Goal: Task Accomplishment & Management: Use online tool/utility

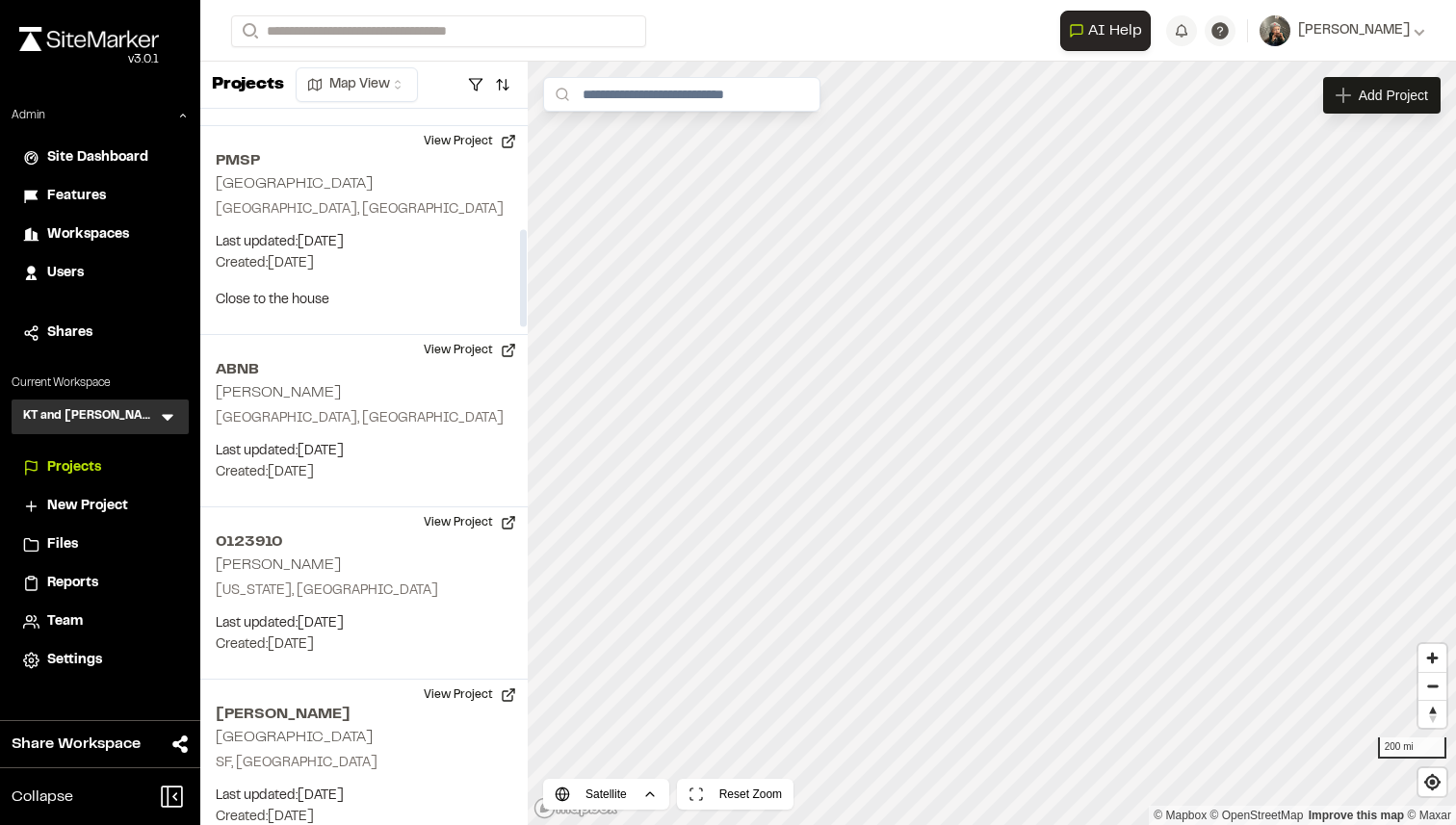
scroll to position [882, 0]
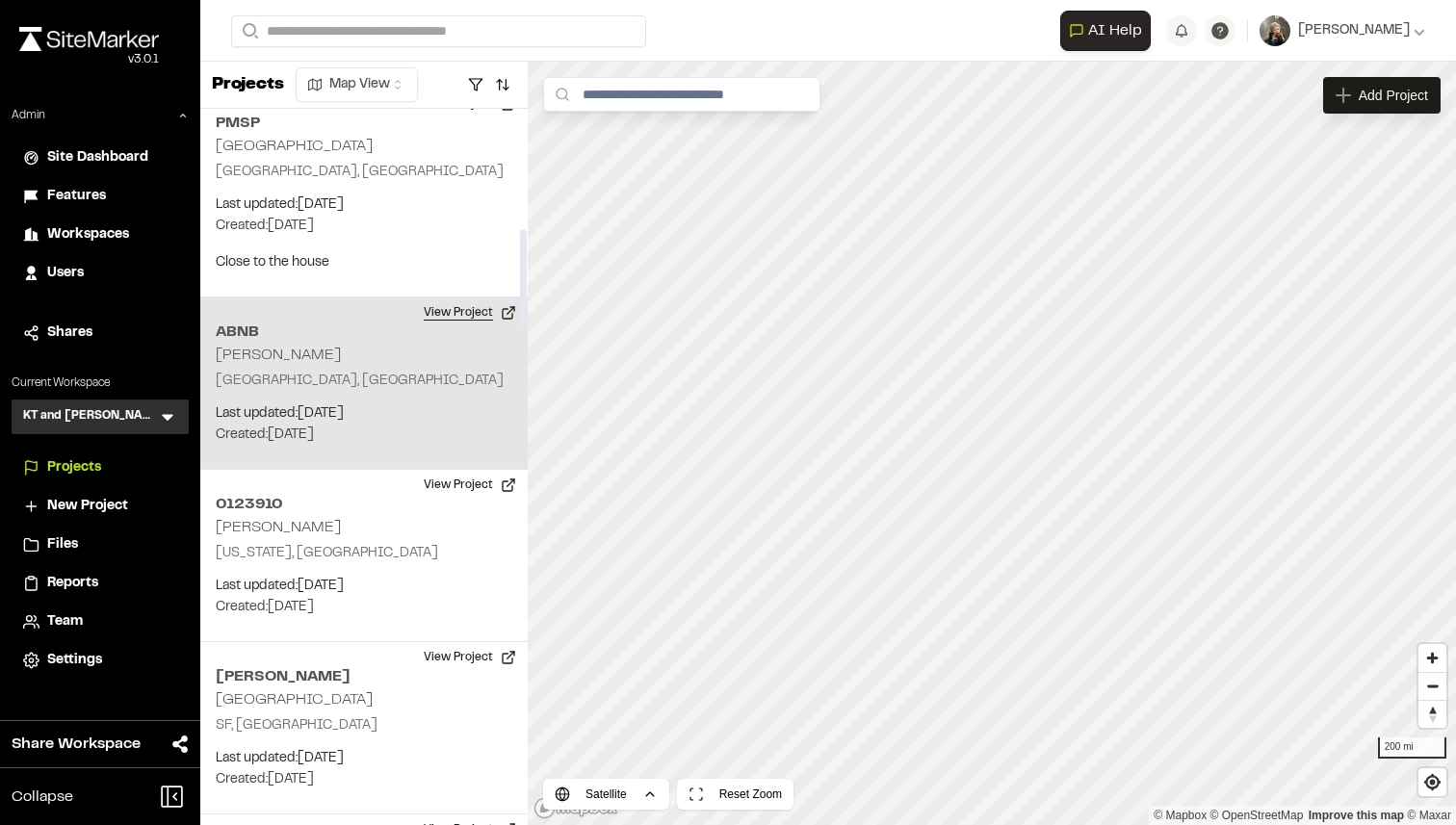
click at [477, 317] on button "View Project" at bounding box center [470, 313] width 116 height 31
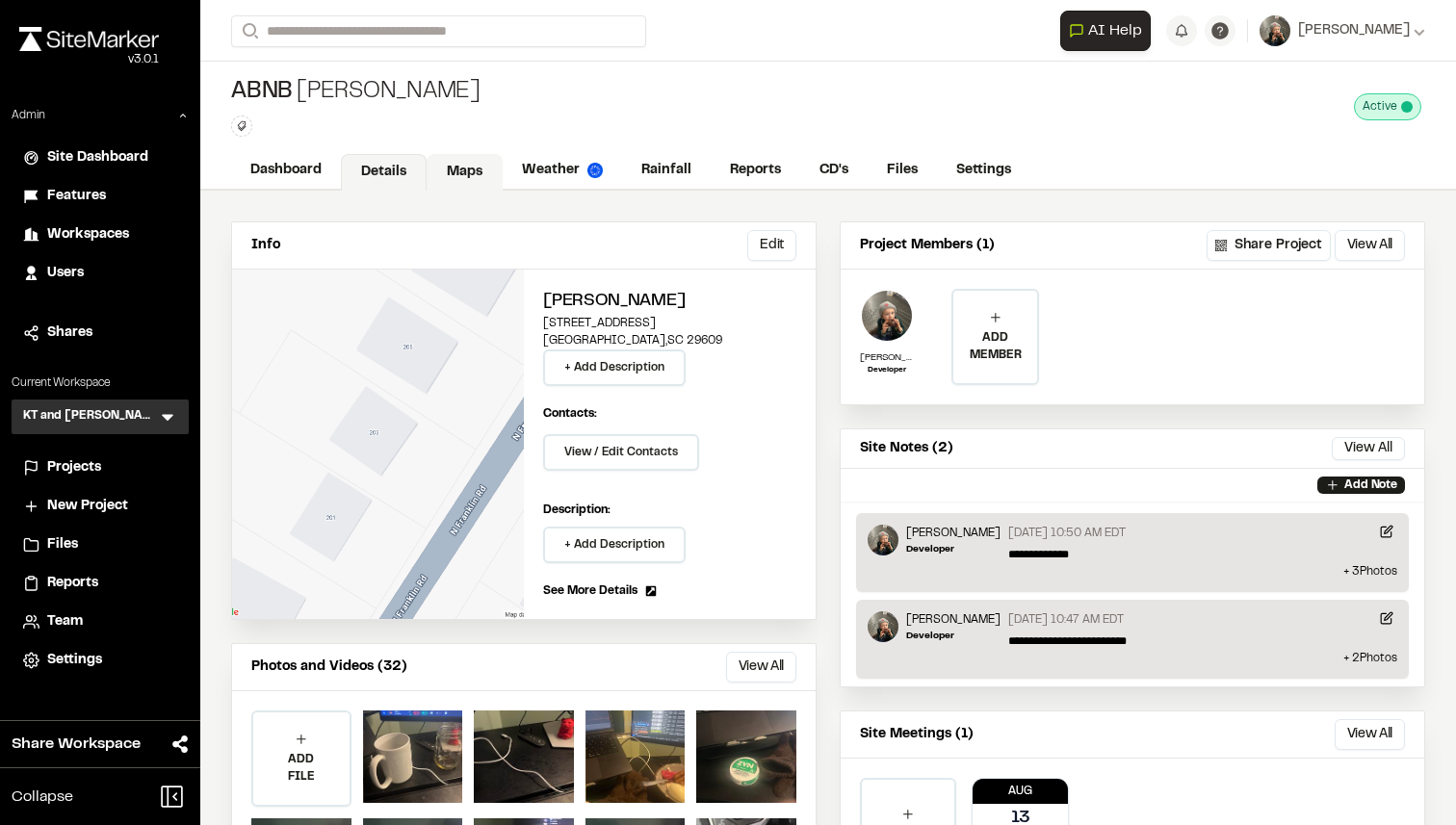
click at [462, 173] on link "Maps" at bounding box center [464, 172] width 76 height 37
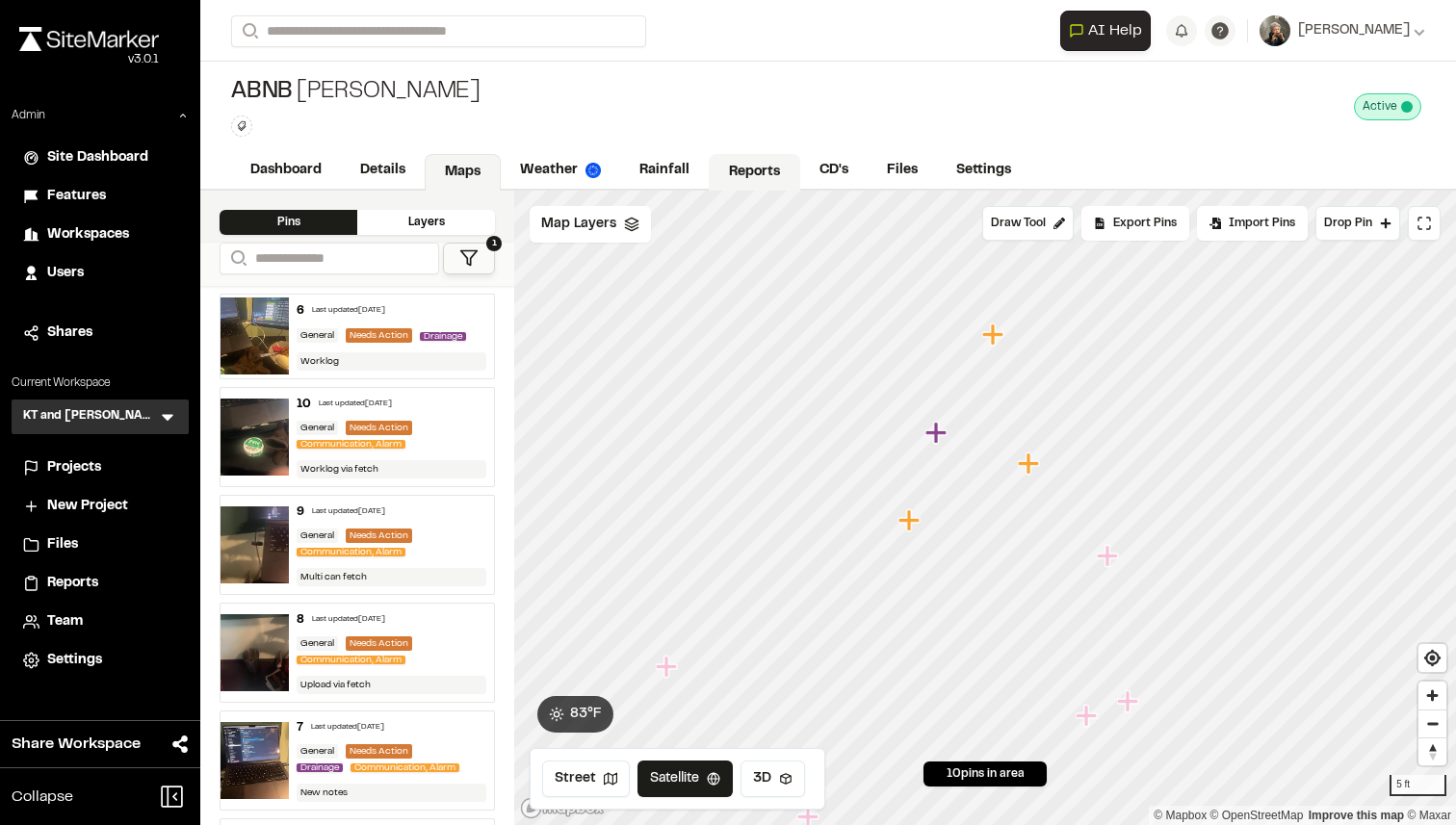
click at [746, 175] on link "Reports" at bounding box center [755, 172] width 92 height 37
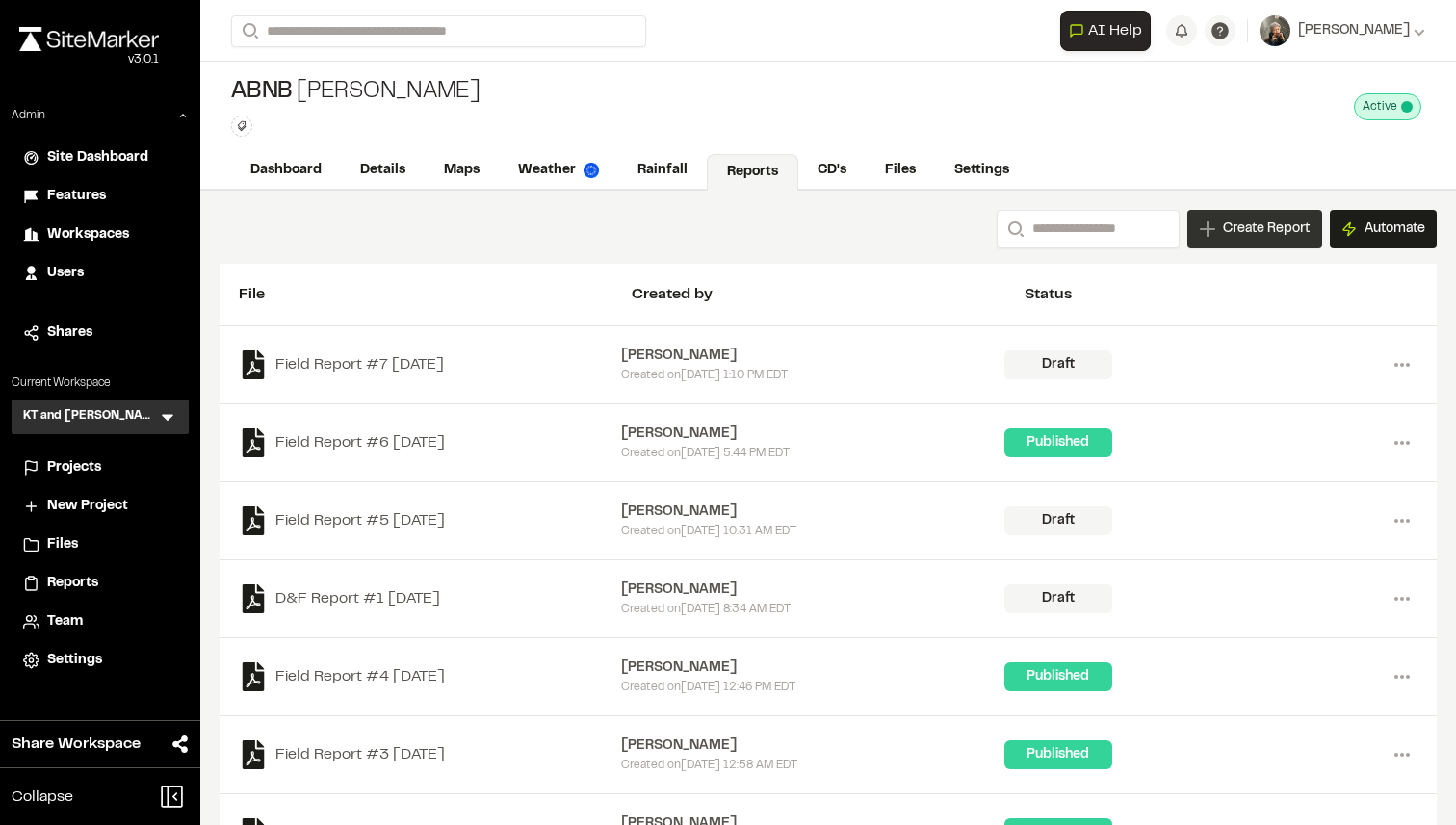
click at [1223, 237] on span "Create Report" at bounding box center [1265, 229] width 87 height 21
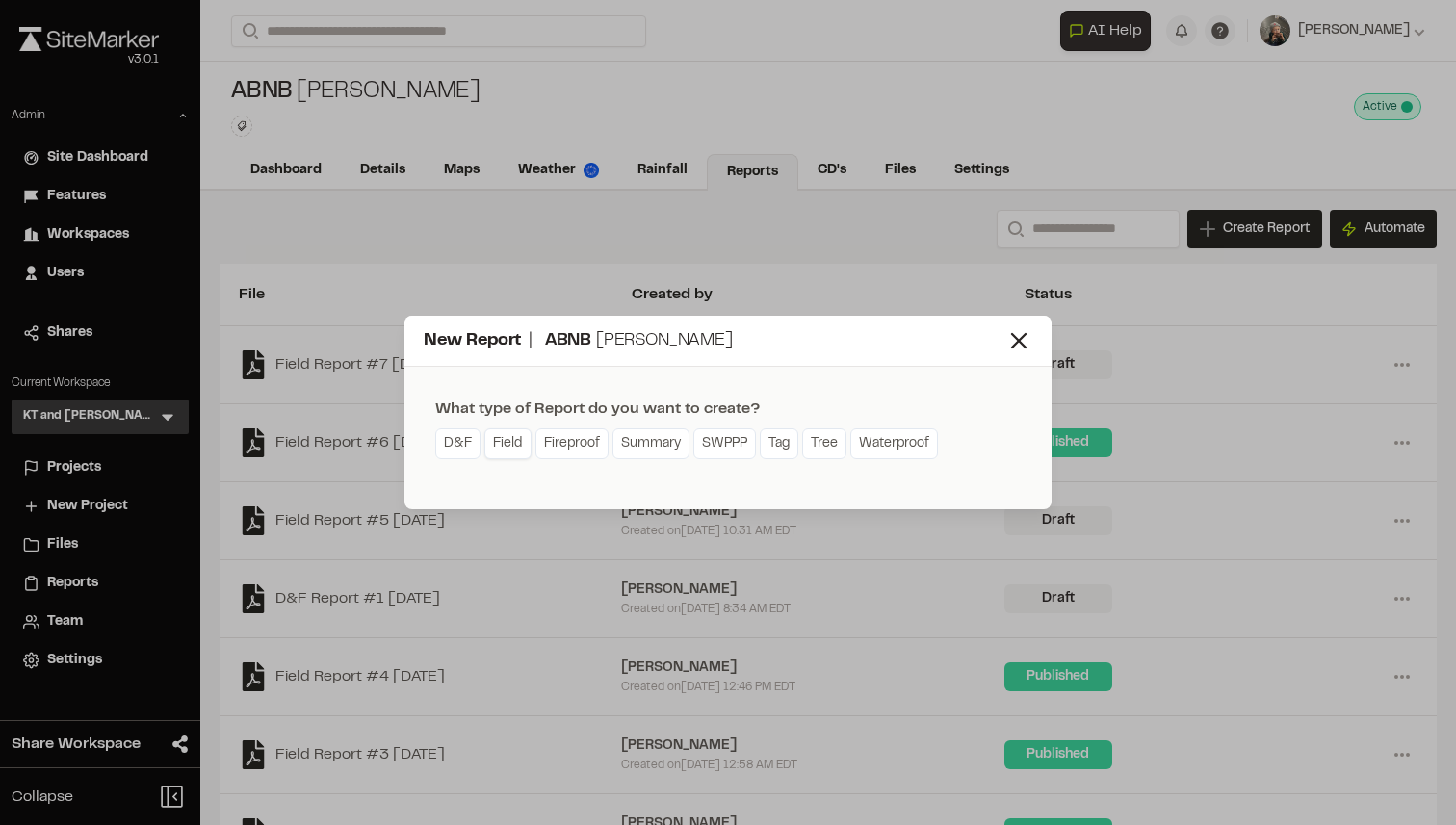
click at [499, 438] on link "Field" at bounding box center [507, 443] width 47 height 31
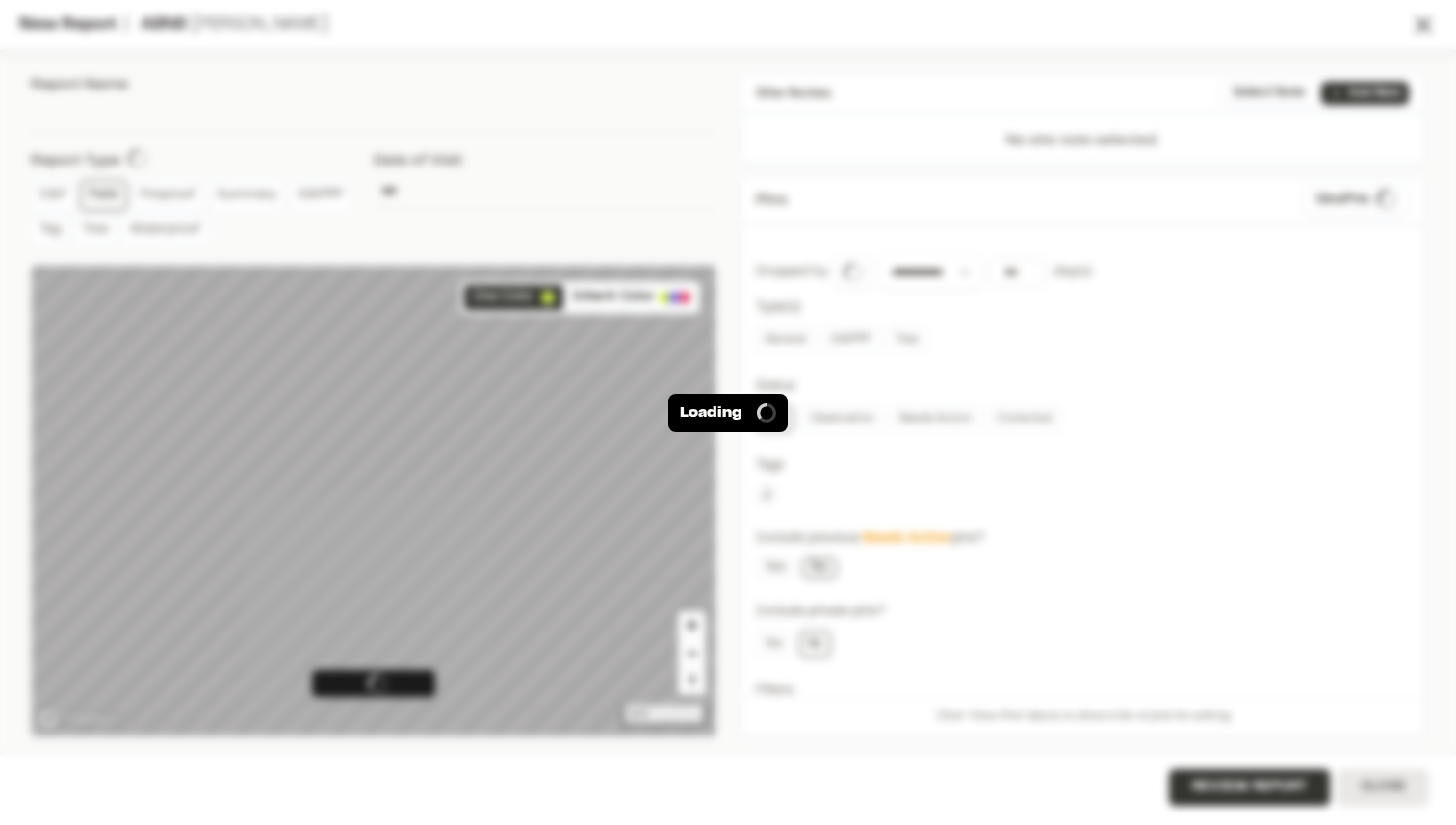
type input "**********"
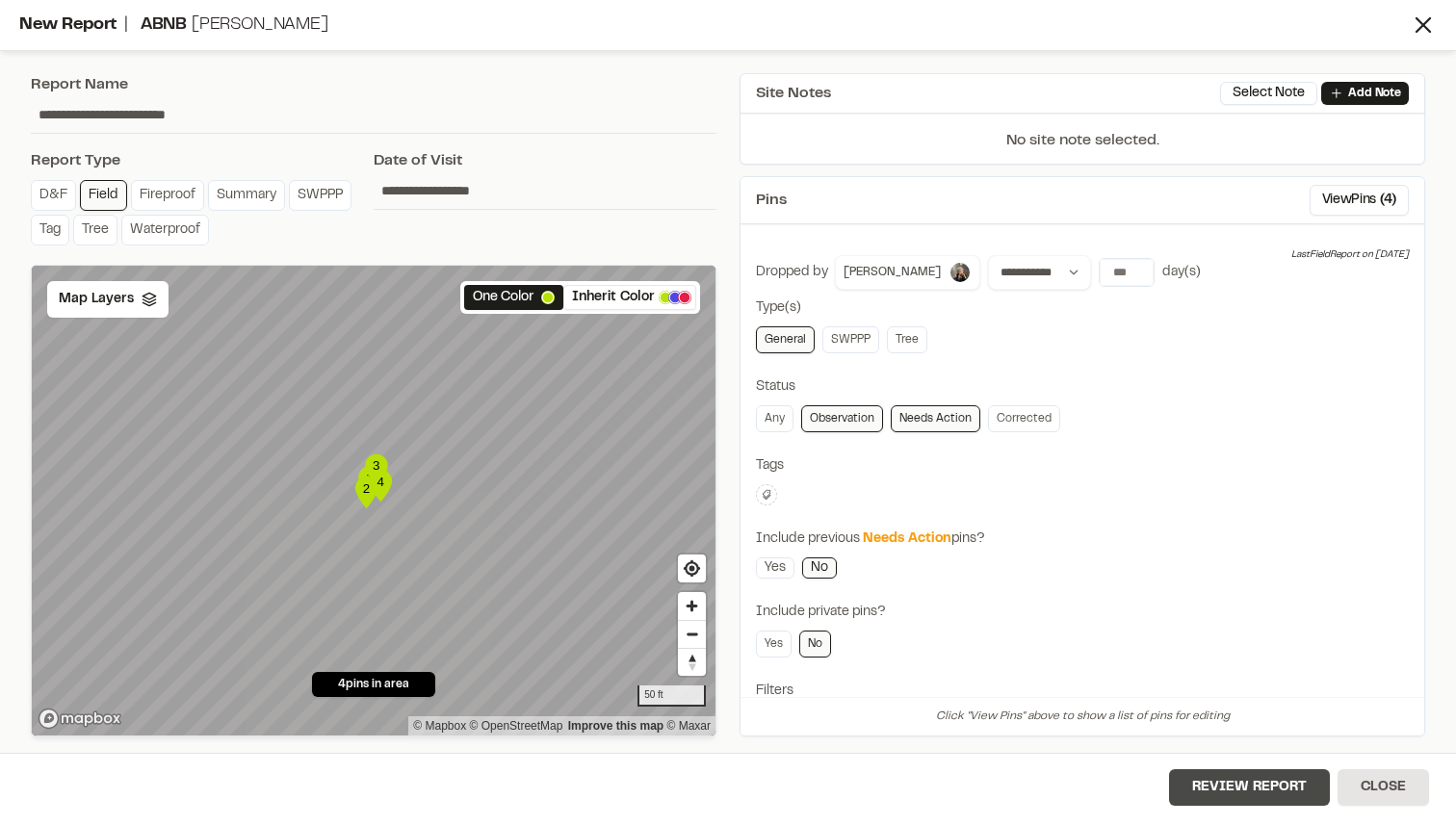
click at [1211, 791] on button "Review Report" at bounding box center [1248, 787] width 161 height 37
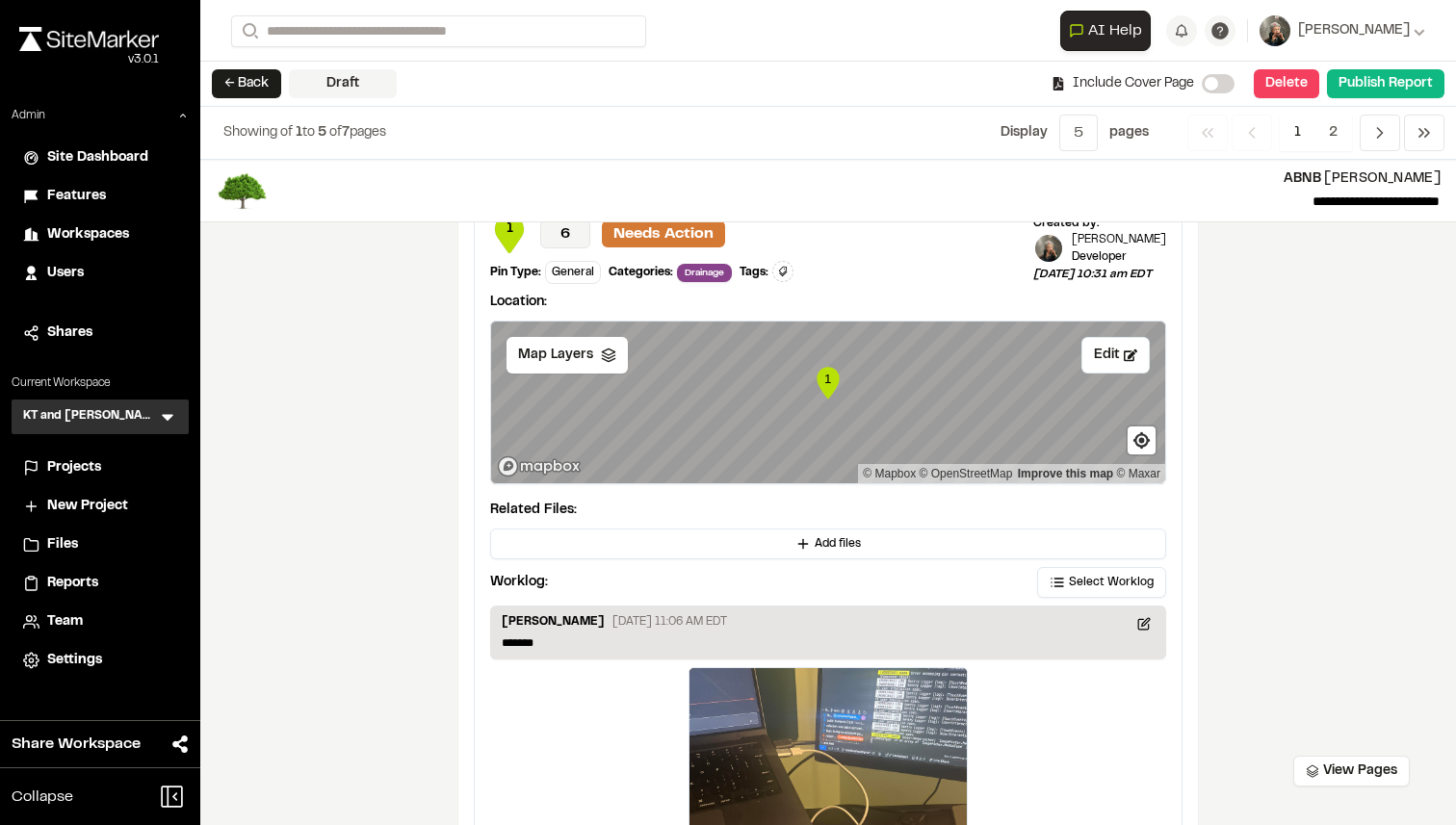
scroll to position [1991, 0]
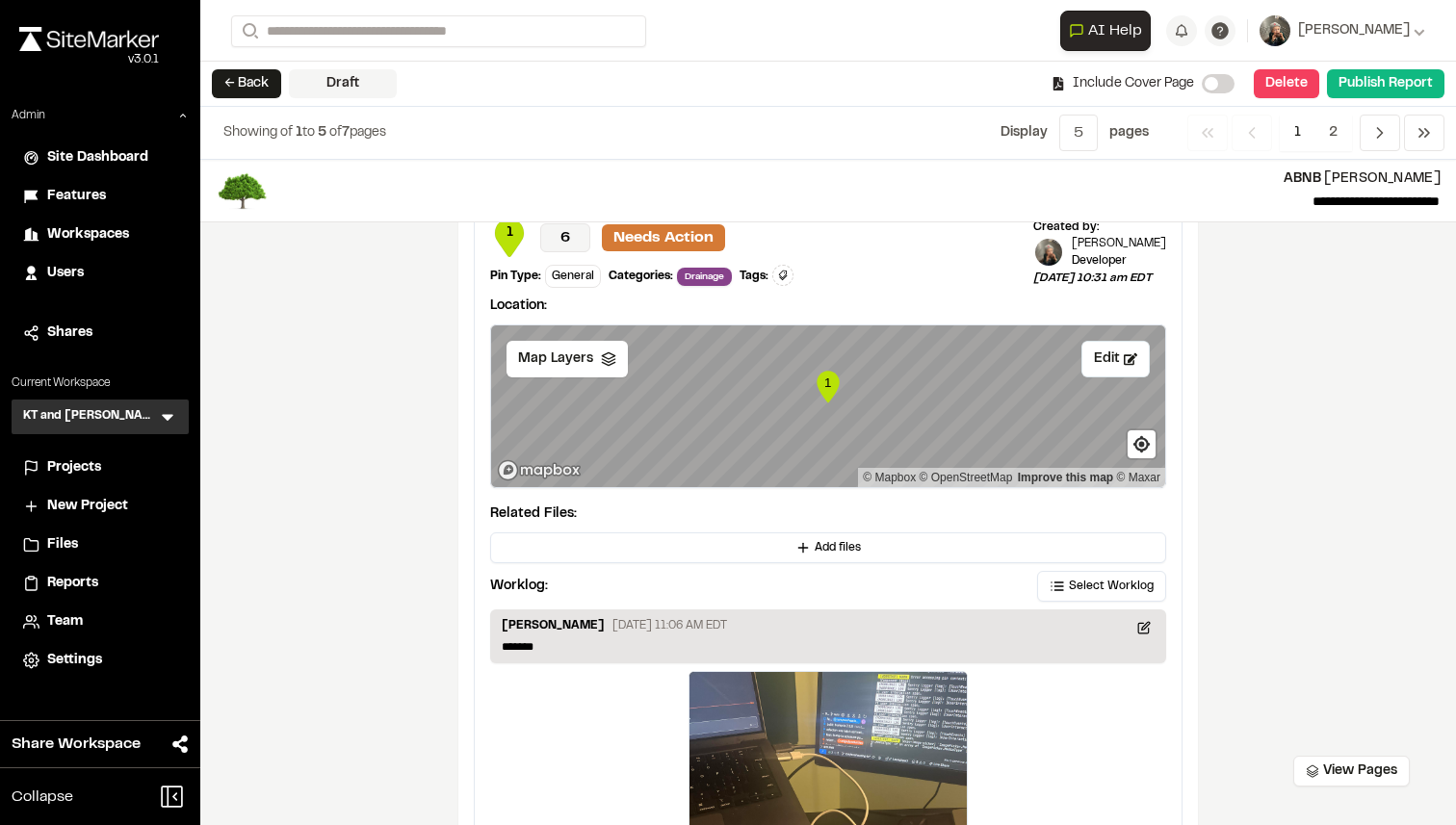
click at [822, 390] on icon "Map marker" at bounding box center [828, 387] width 22 height 32
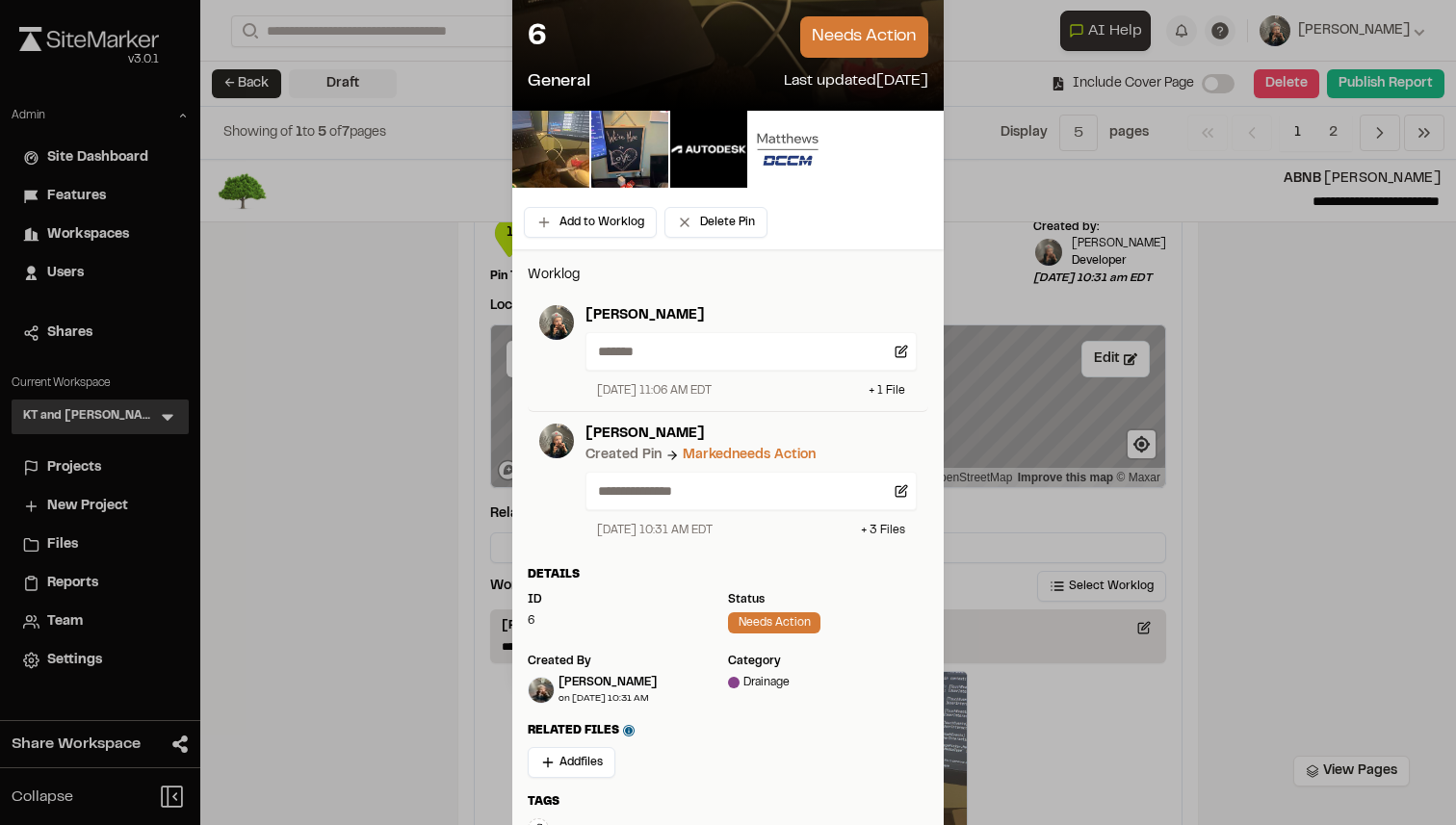
scroll to position [149, 0]
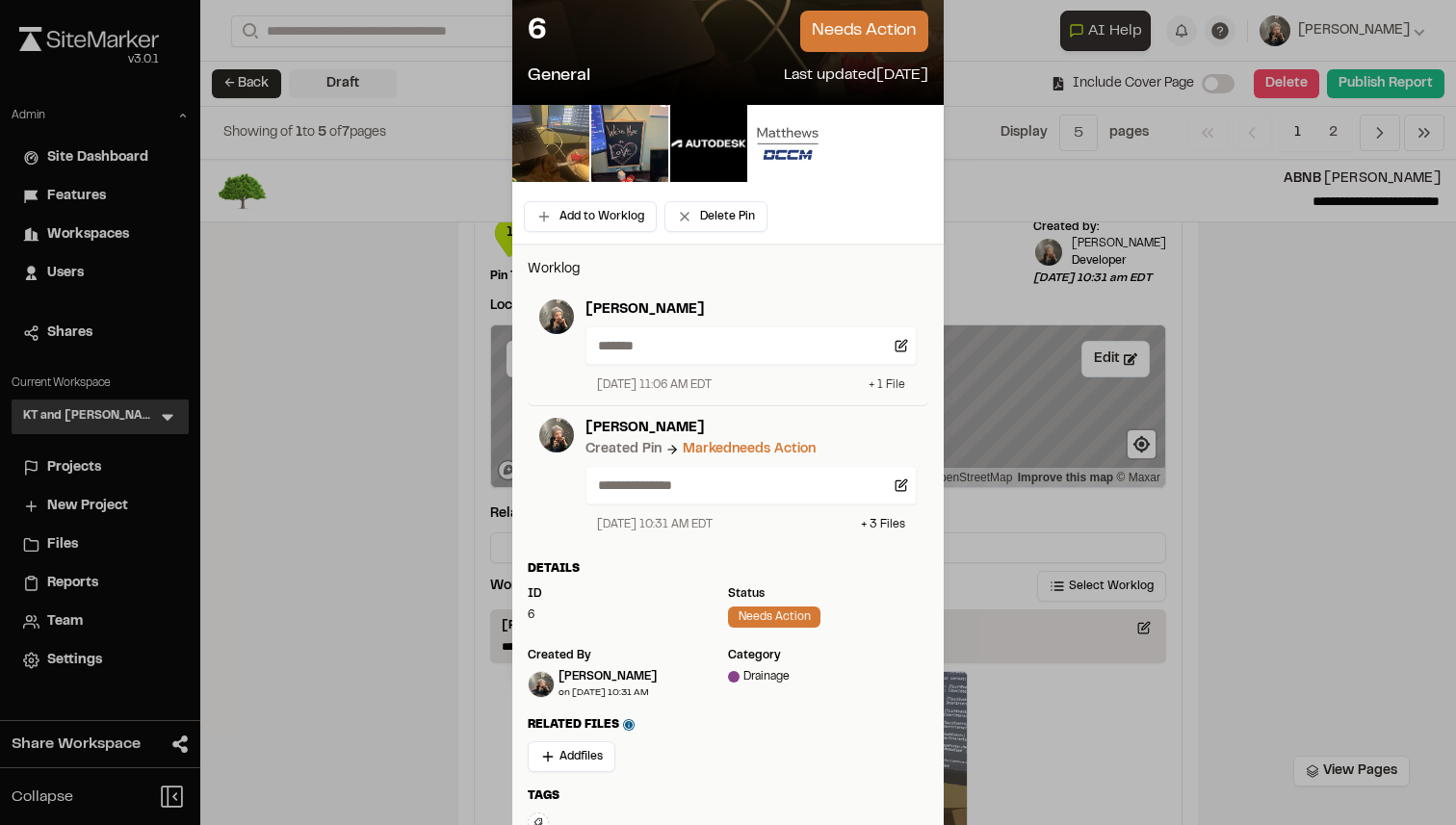
click at [880, 391] on div "+ 1 File" at bounding box center [887, 385] width 37 height 17
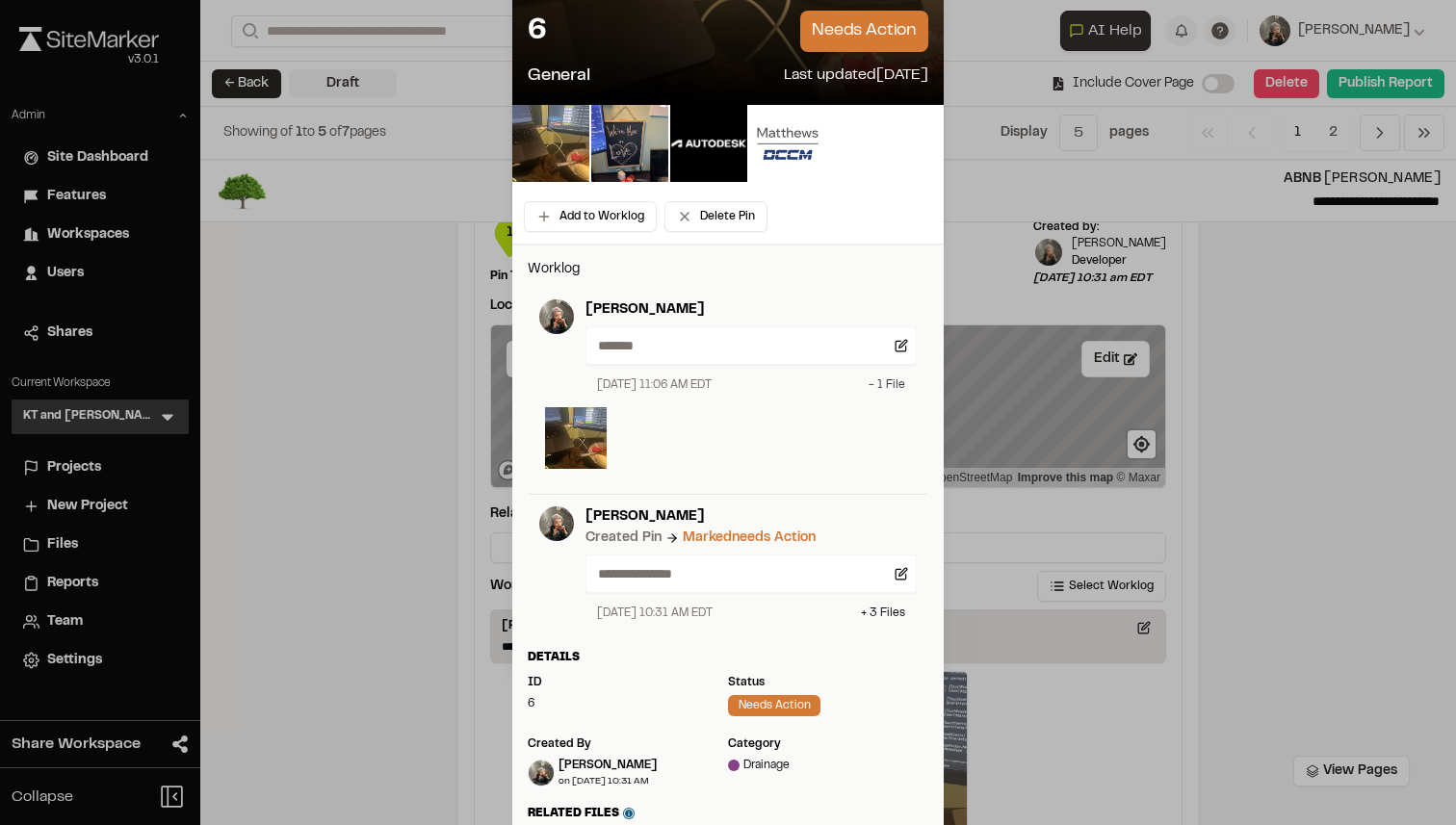
click at [880, 391] on div "- 1 File" at bounding box center [887, 385] width 37 height 17
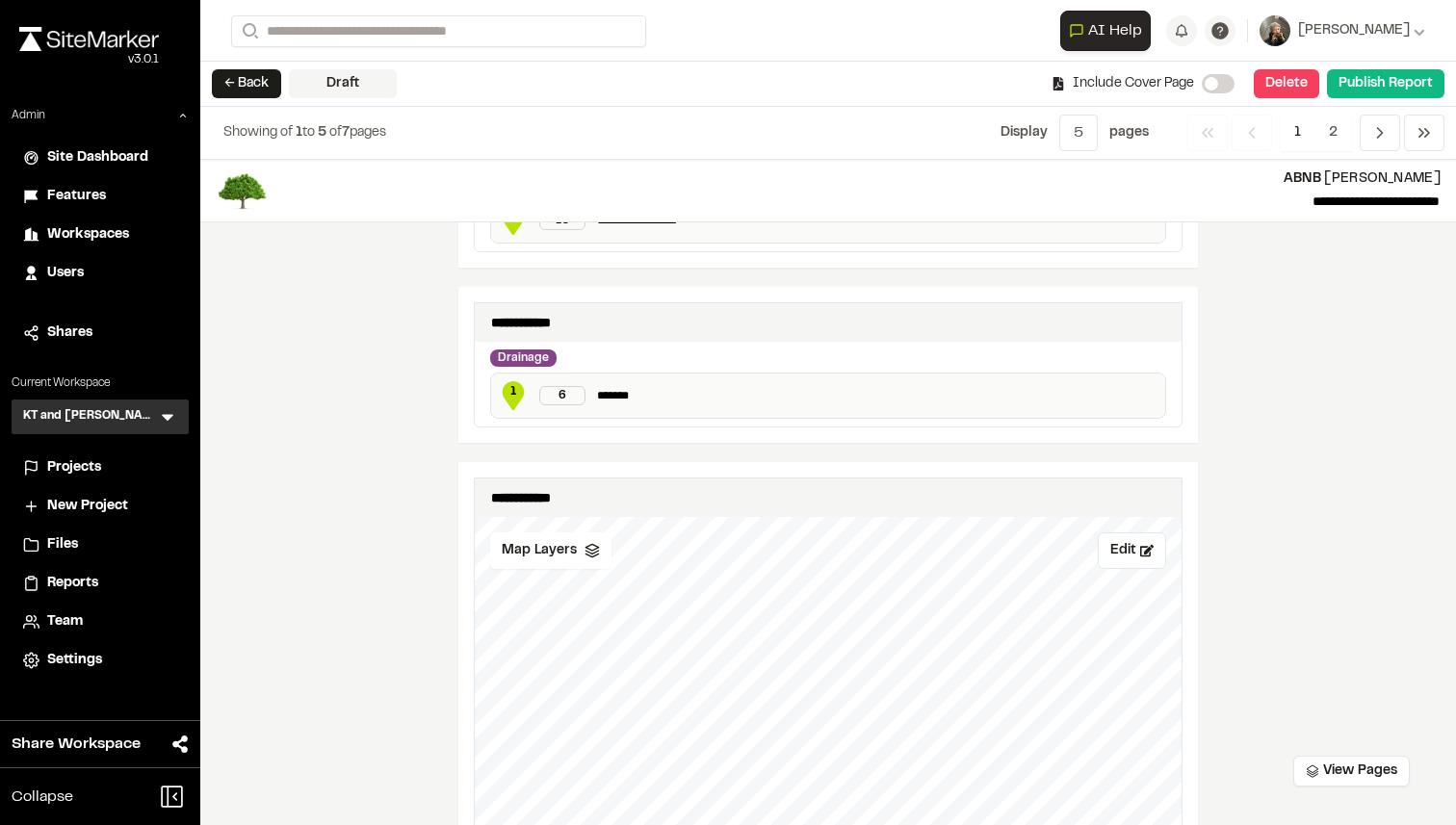
scroll to position [0, 0]
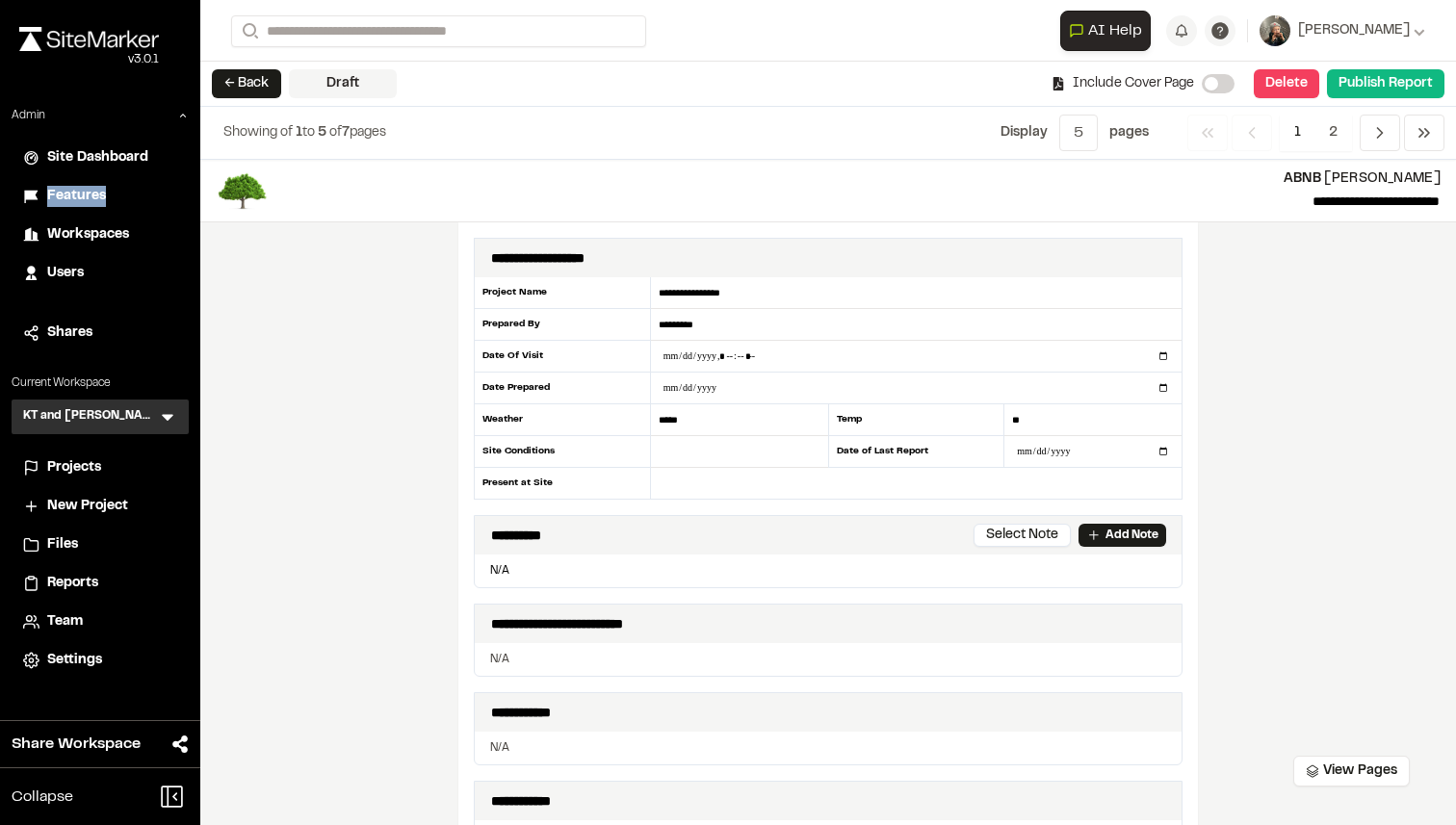
click at [111, 198] on div "Features" at bounding box center [112, 196] width 130 height 21
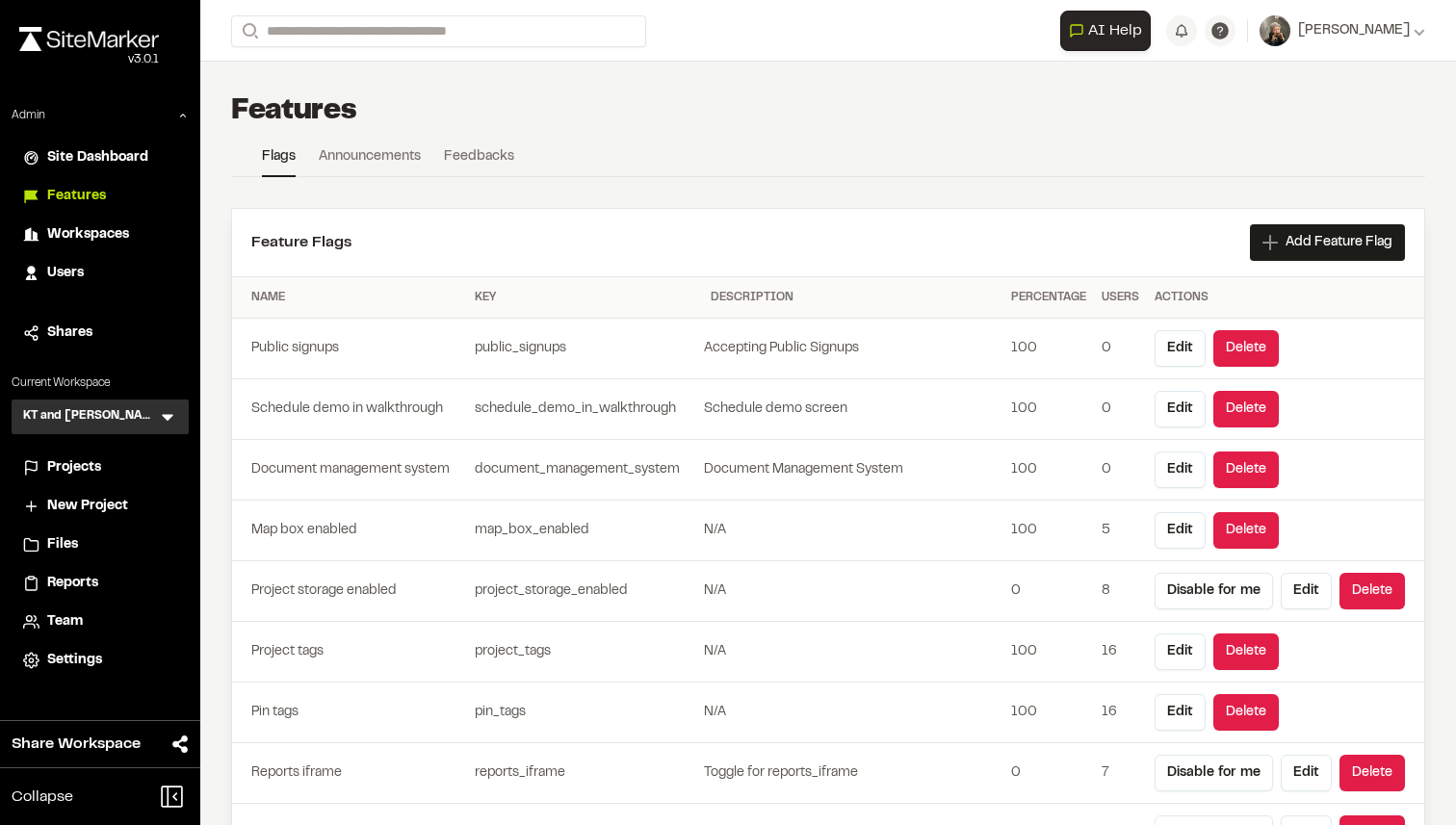
click at [114, 262] on li "Users" at bounding box center [100, 273] width 177 height 37
click at [95, 274] on div "Users" at bounding box center [112, 273] width 130 height 21
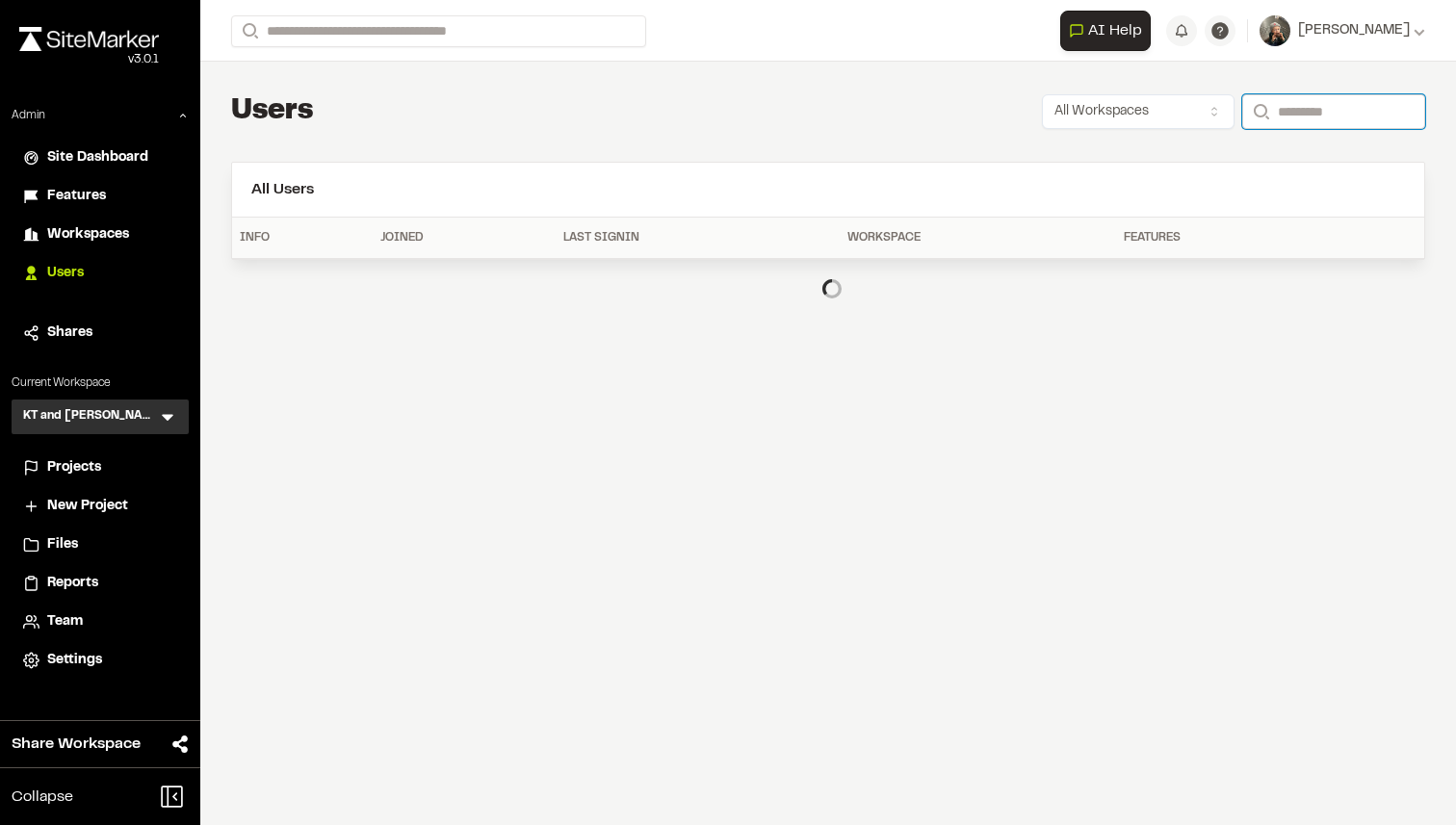
click at [1302, 114] on input "Search" at bounding box center [1333, 111] width 183 height 35
type input "**********"
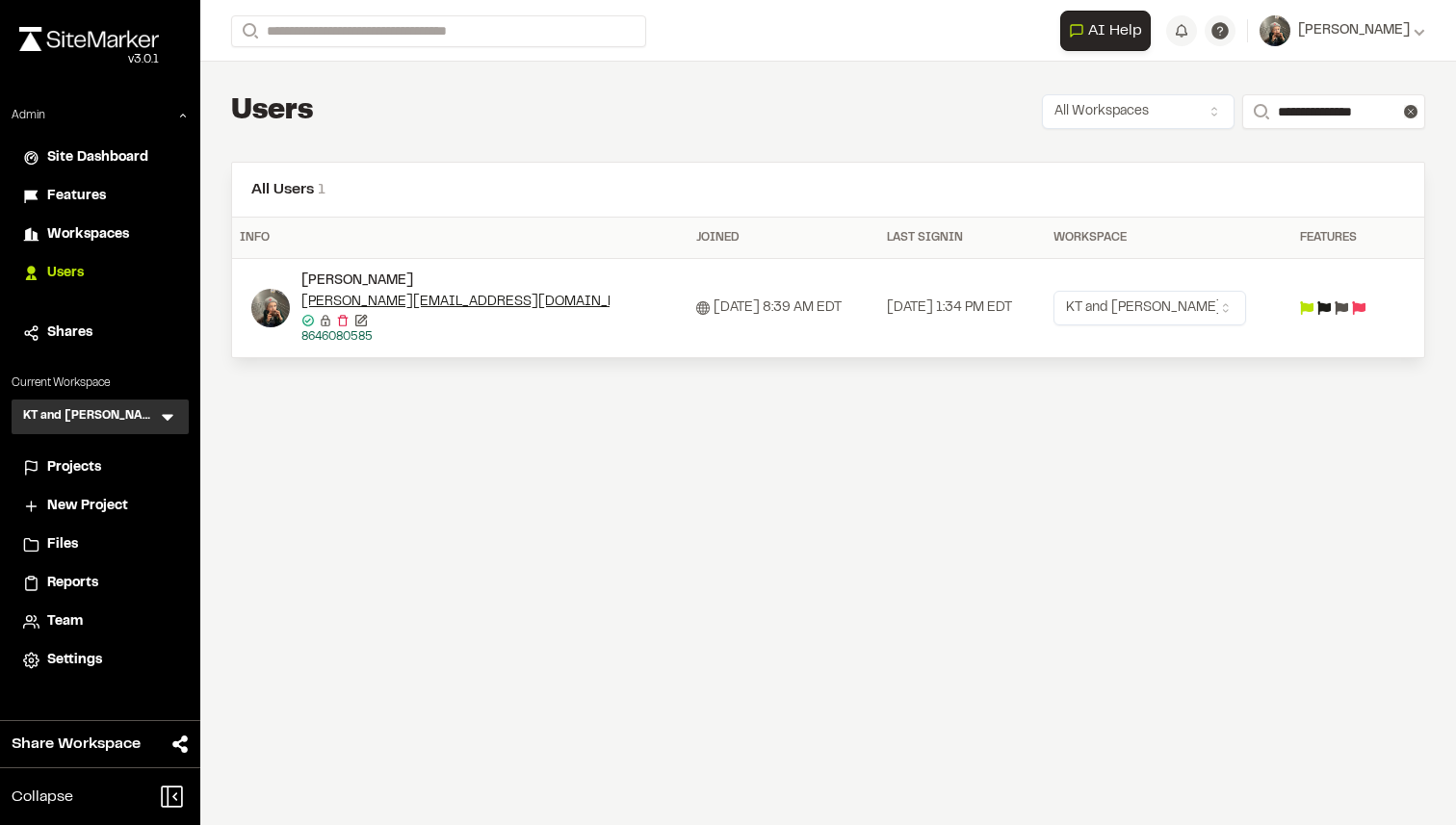
click at [1348, 309] on icon at bounding box center [1340, 308] width 13 height 13
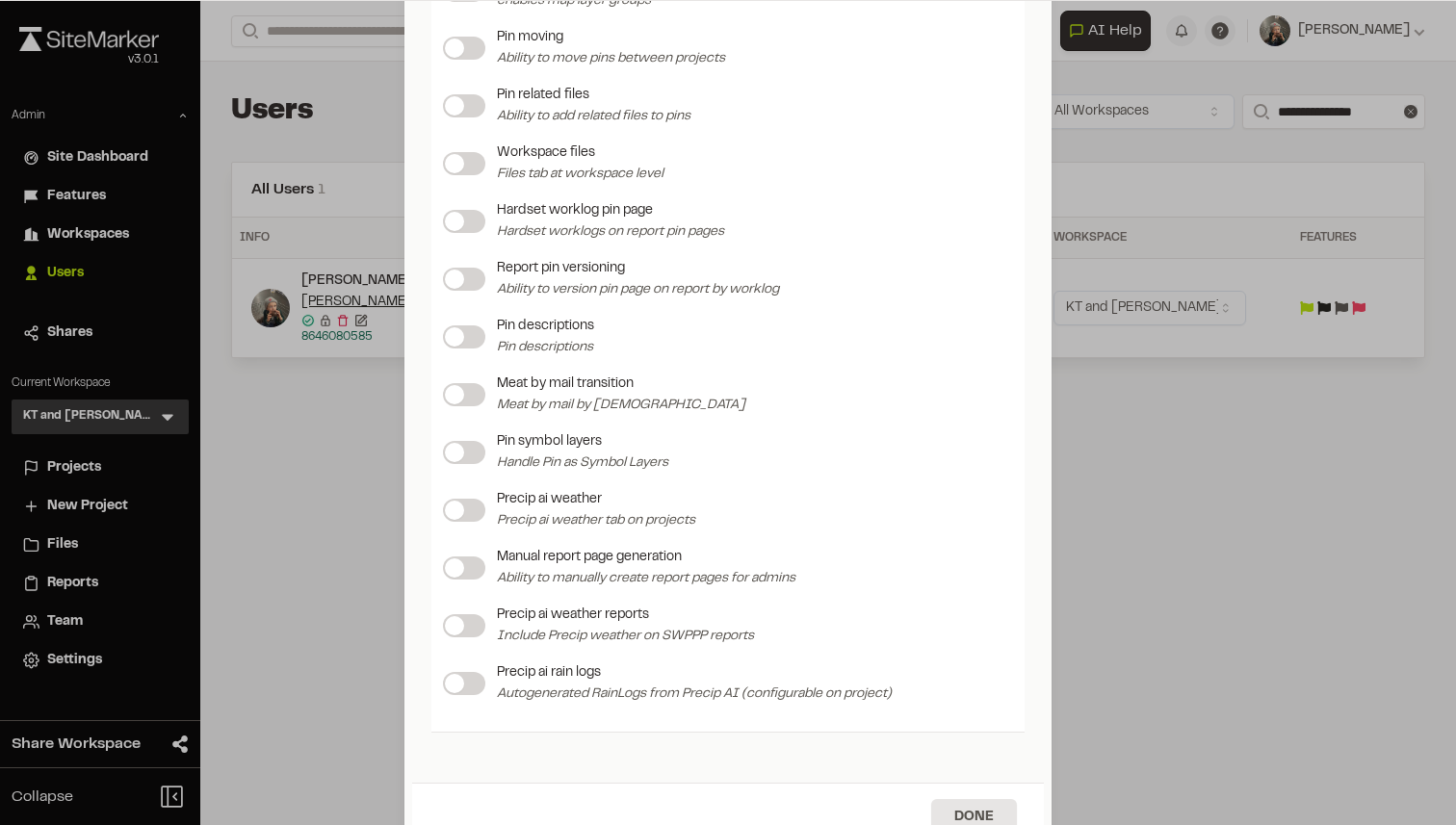
scroll to position [2449, 0]
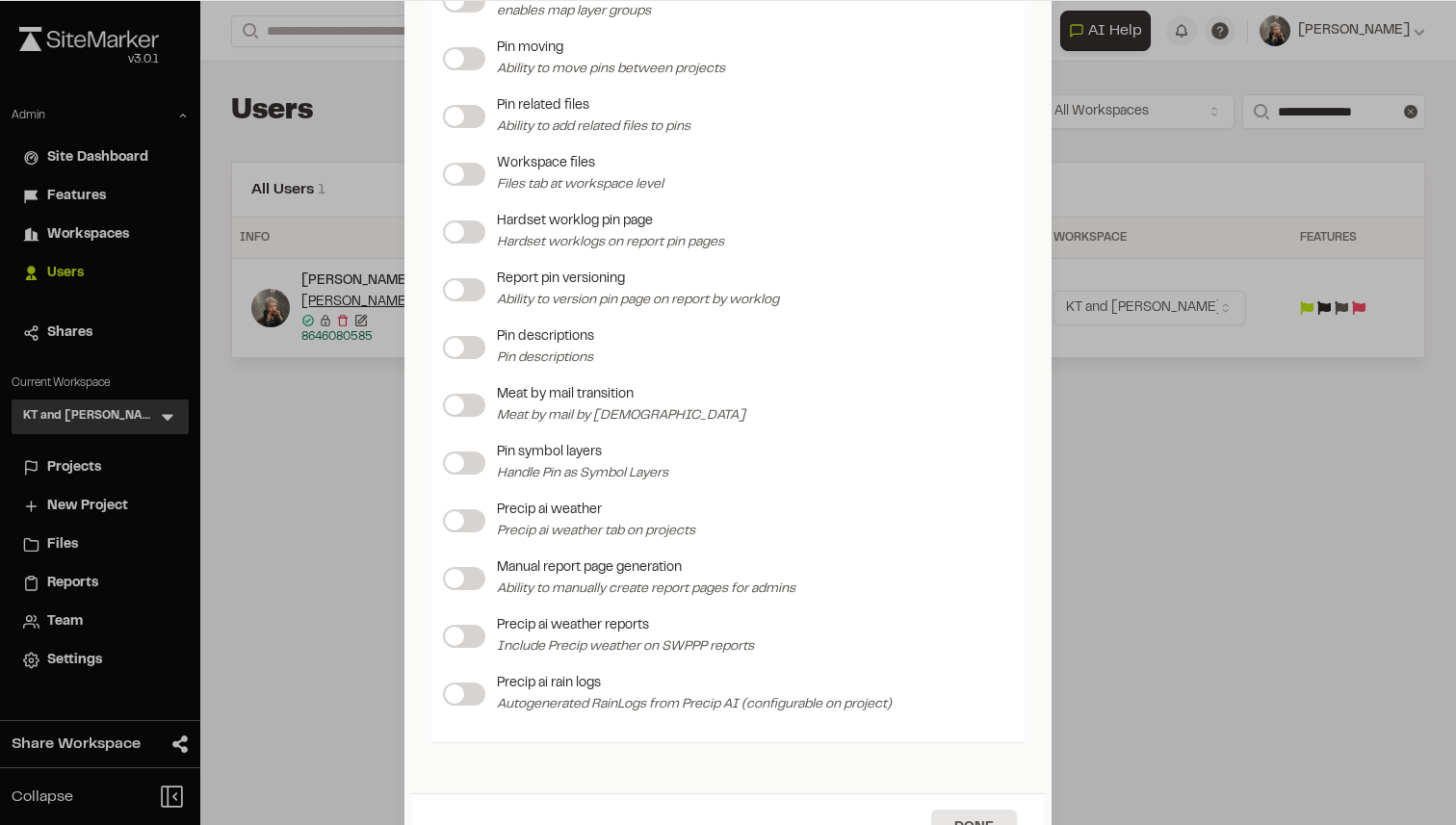
click at [454, 236] on label at bounding box center [464, 232] width 42 height 23
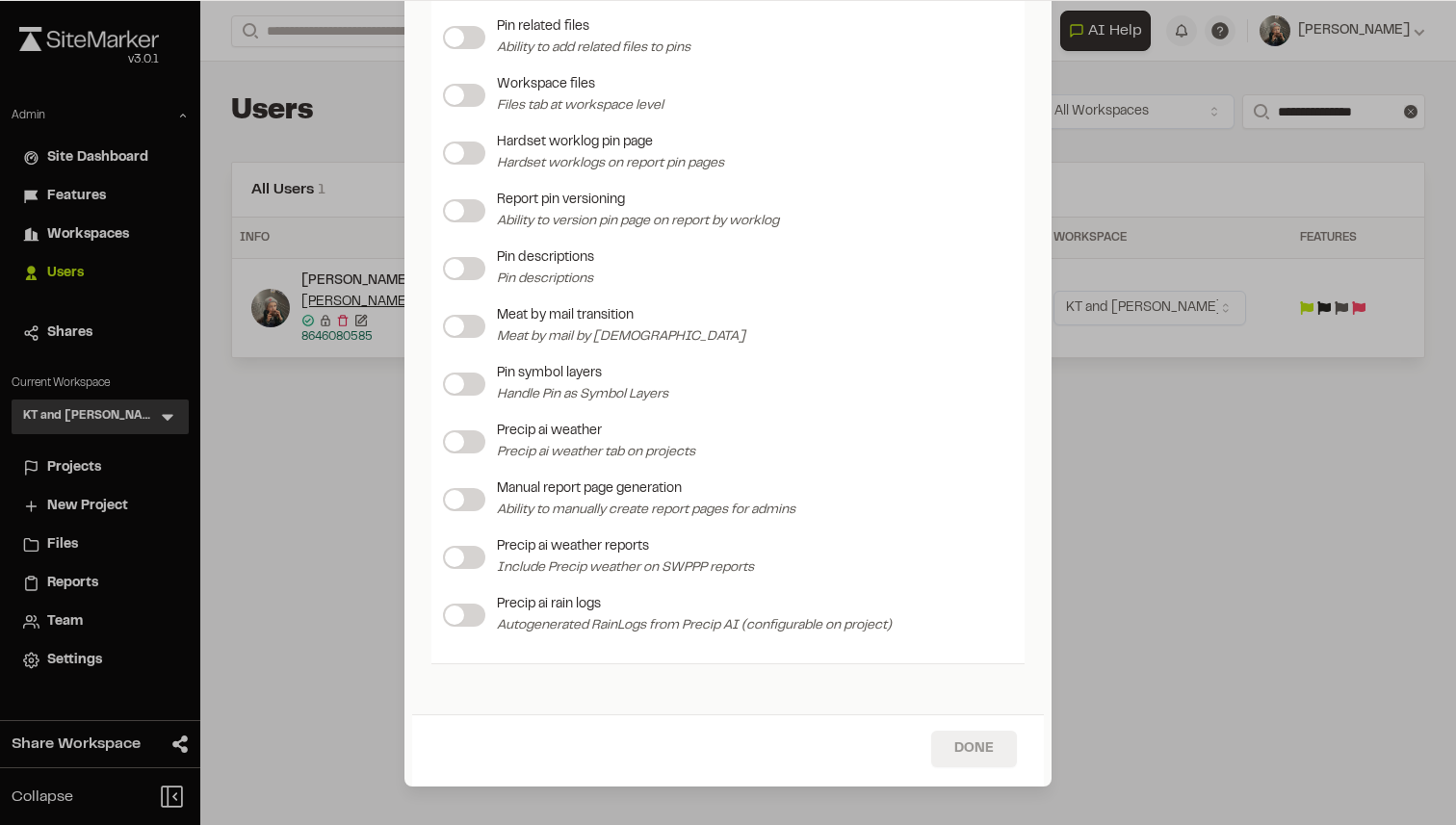
click at [962, 759] on button "Done" at bounding box center [974, 749] width 86 height 37
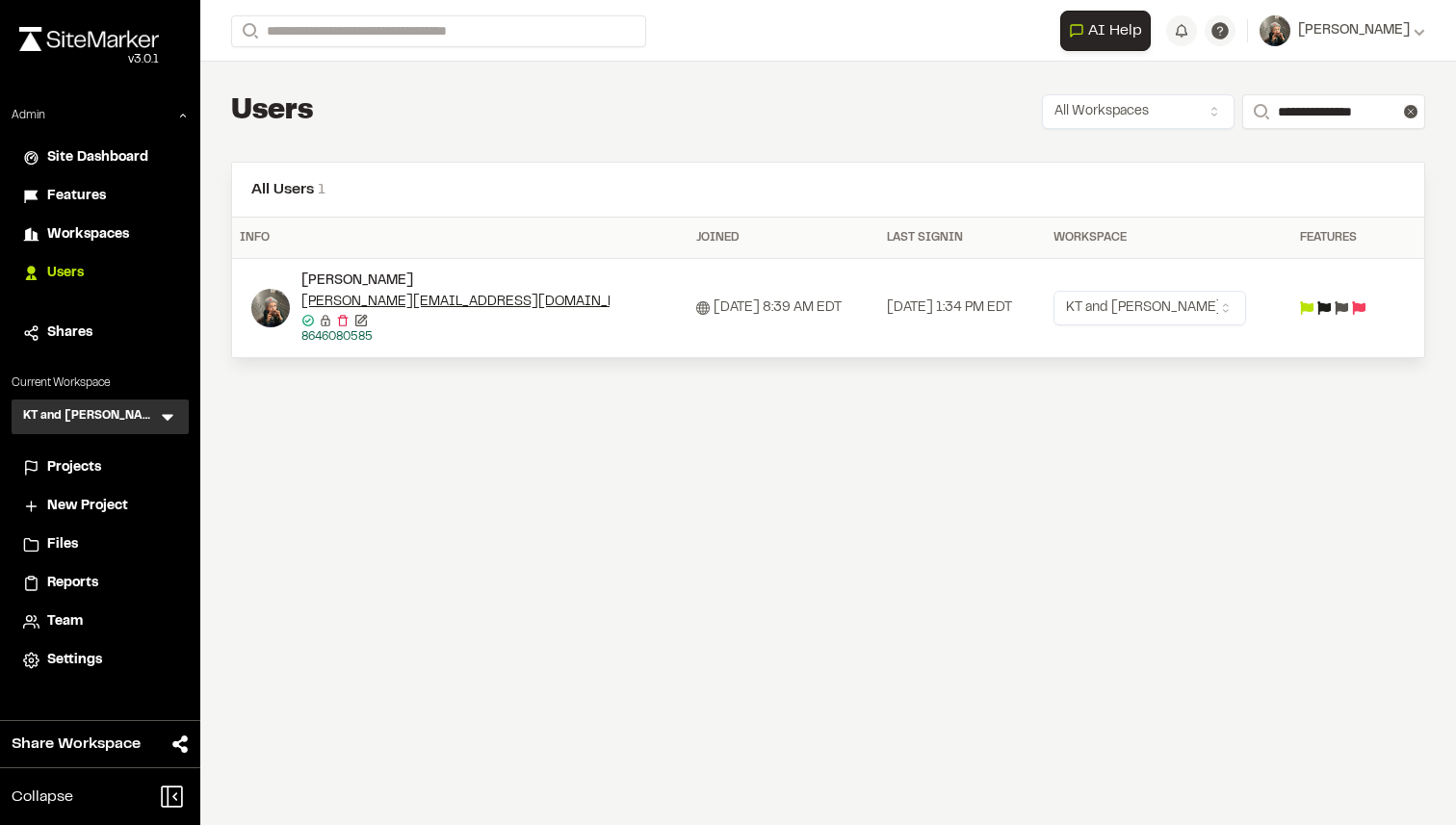
click at [443, 449] on div "**********" at bounding box center [828, 412] width 1255 height 825
click at [108, 458] on div "Projects" at bounding box center [112, 467] width 130 height 21
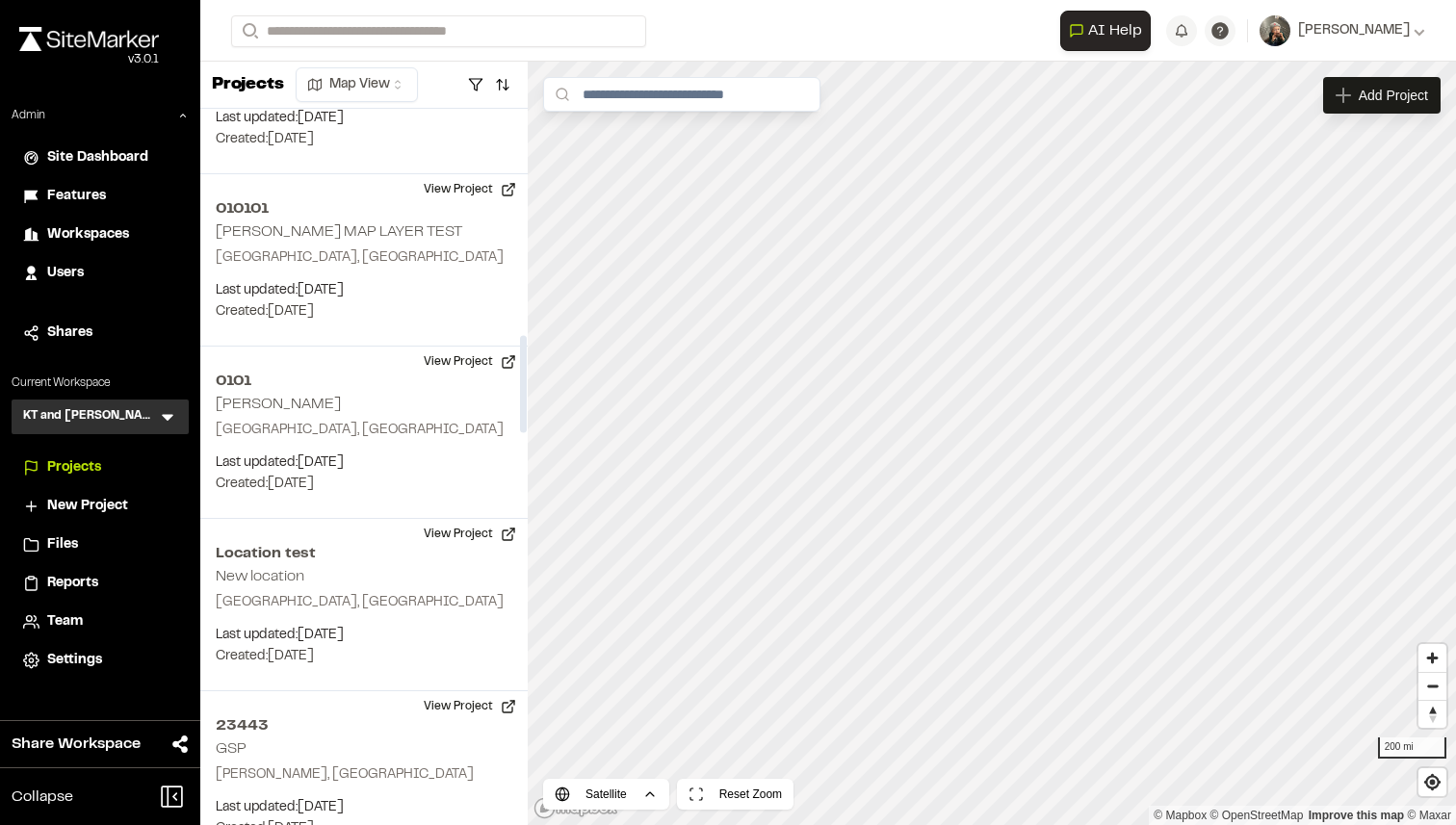
scroll to position [1439, 0]
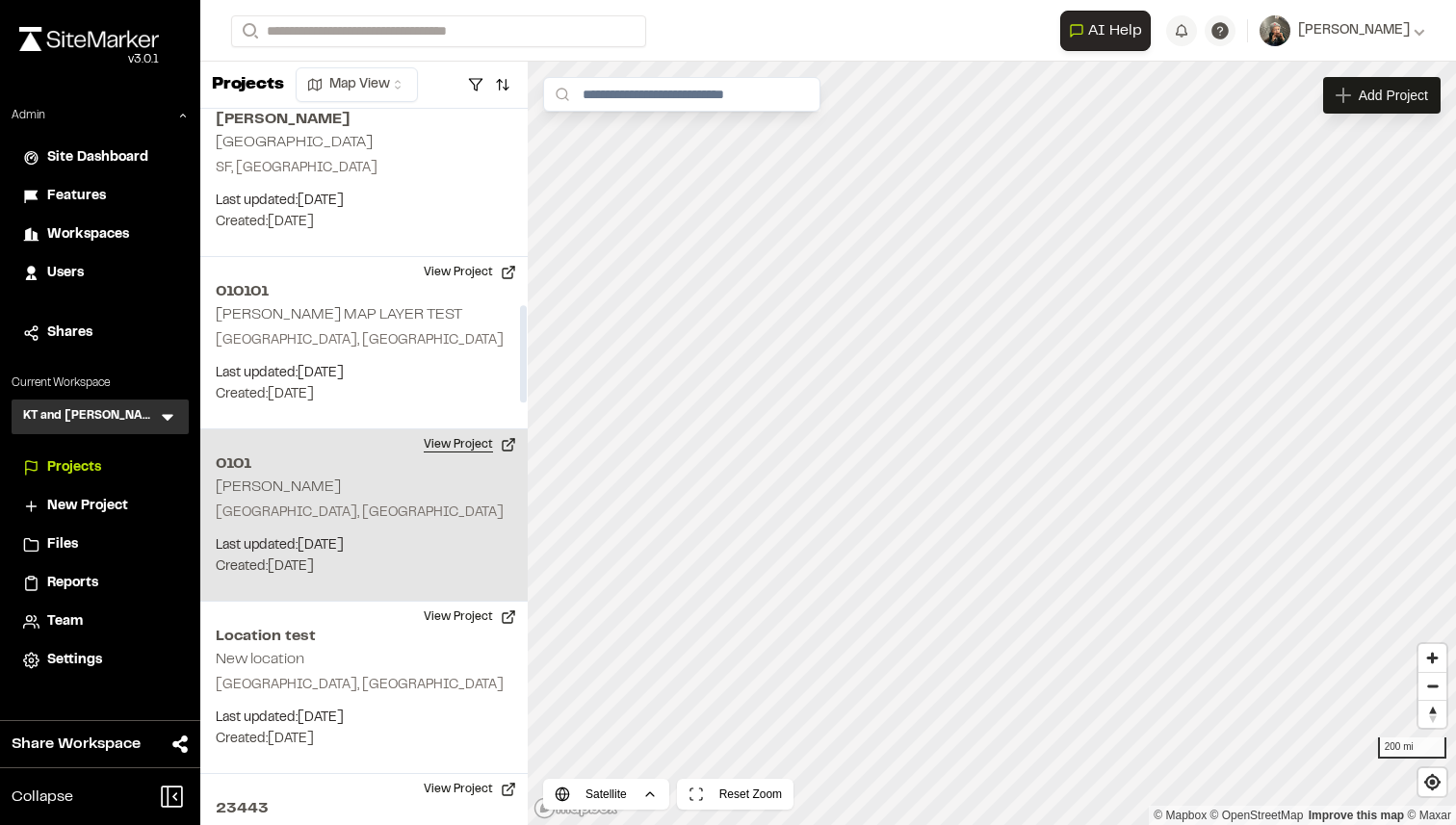
click at [431, 437] on button "View Project" at bounding box center [470, 444] width 116 height 31
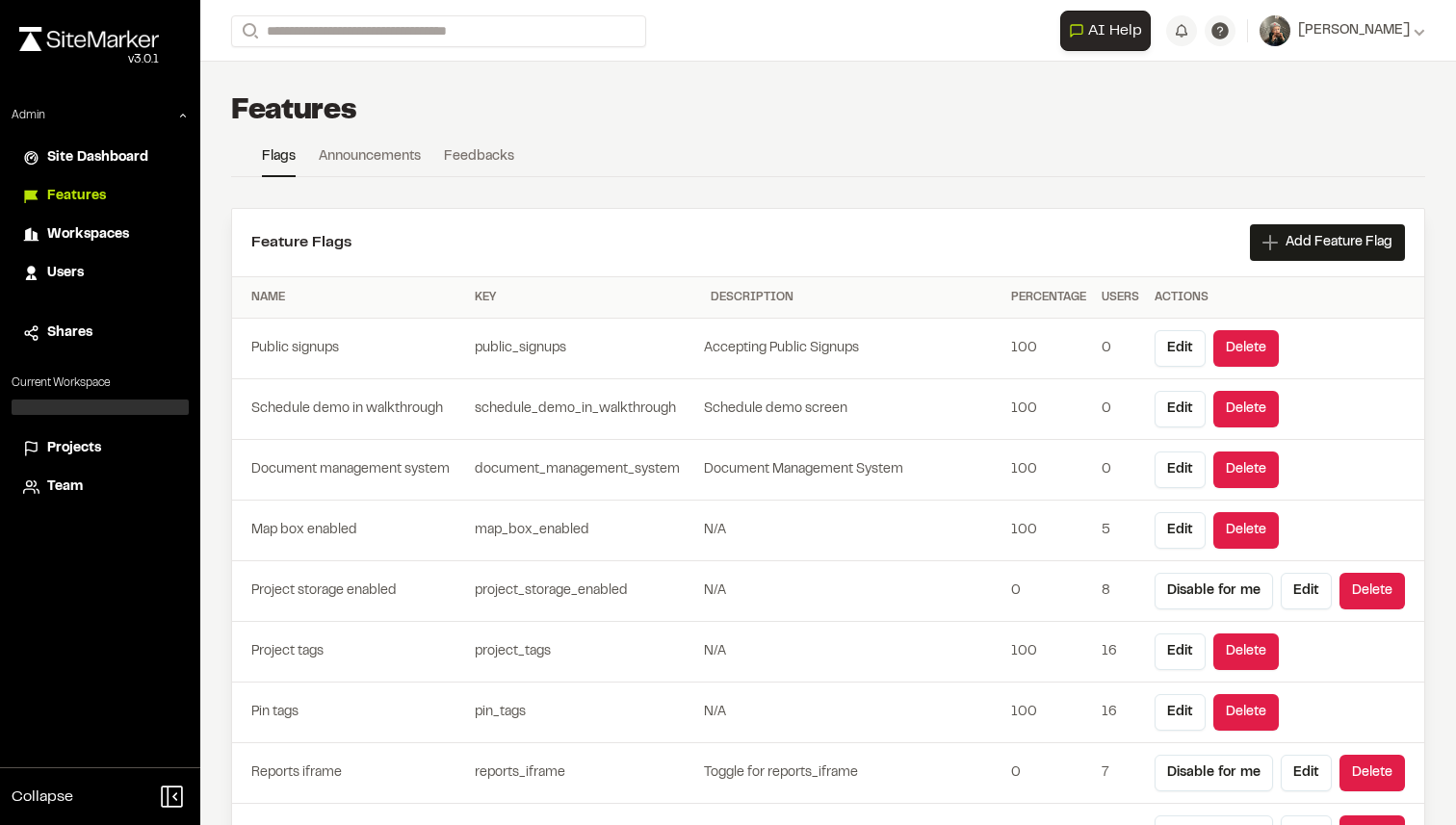
scroll to position [5049, 0]
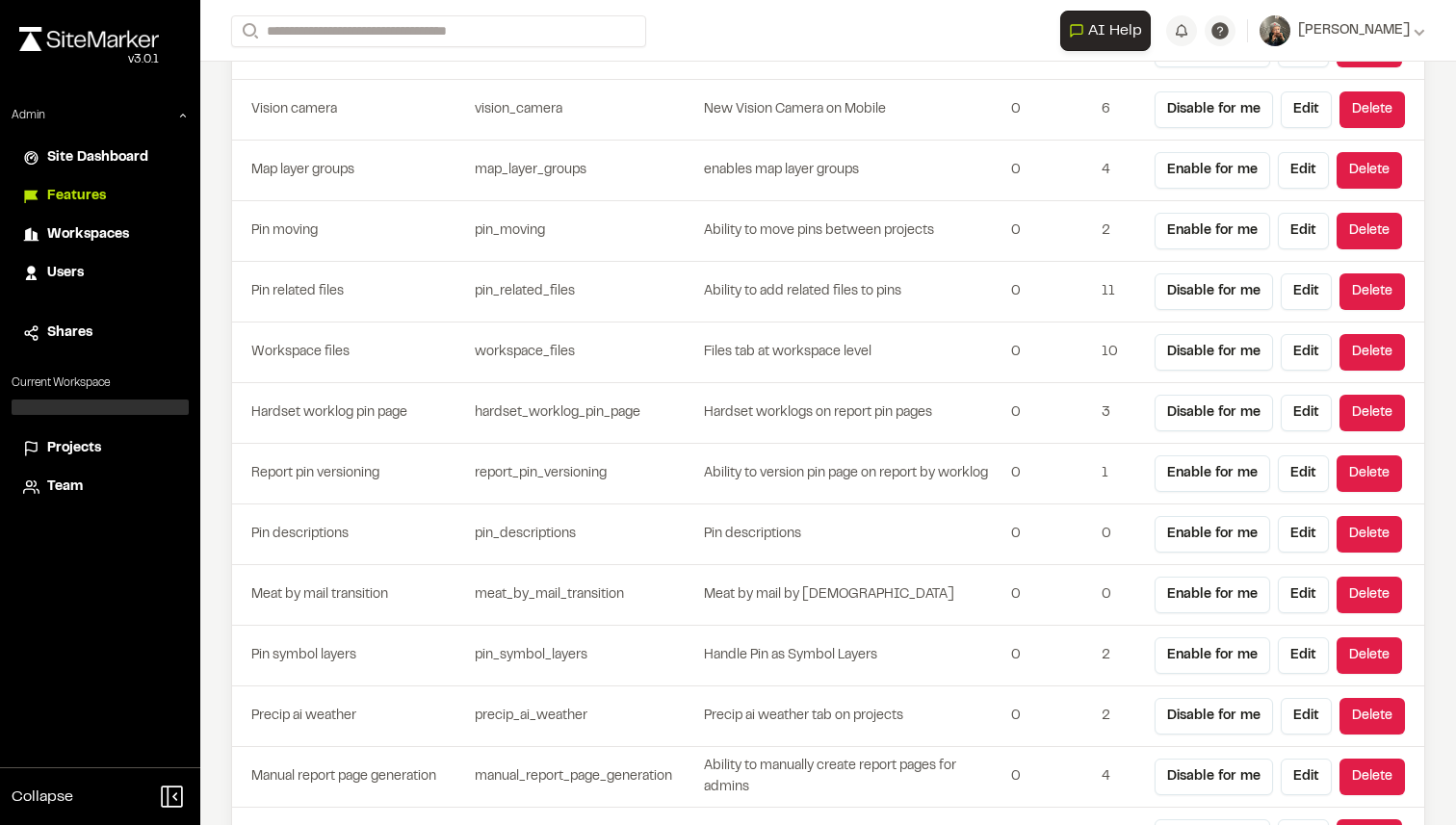
click at [560, 405] on td "hardset_worklog_pin_page" at bounding box center [585, 413] width 236 height 61
copy td "hardset_worklog_pin_page"
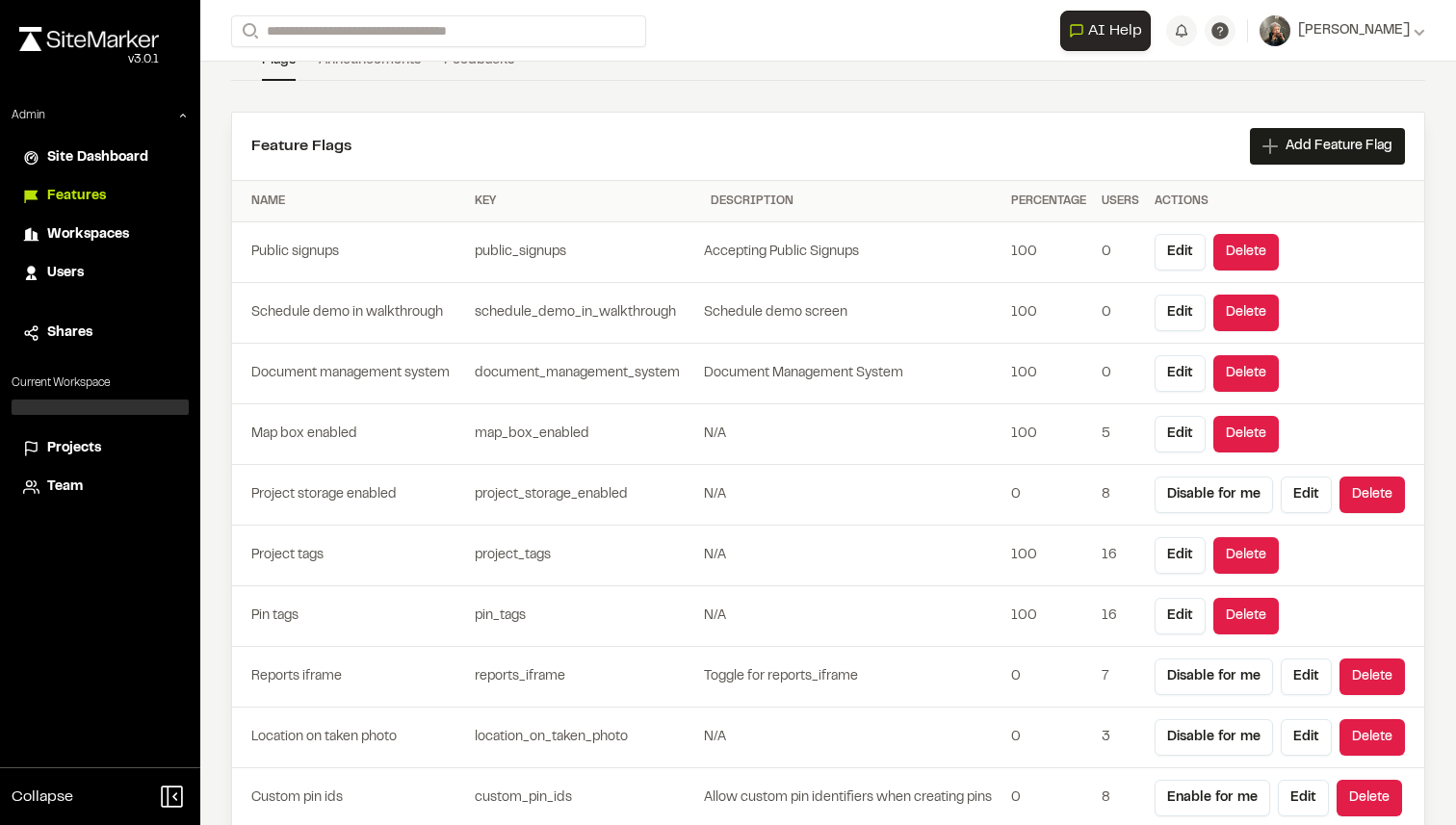
scroll to position [0, 0]
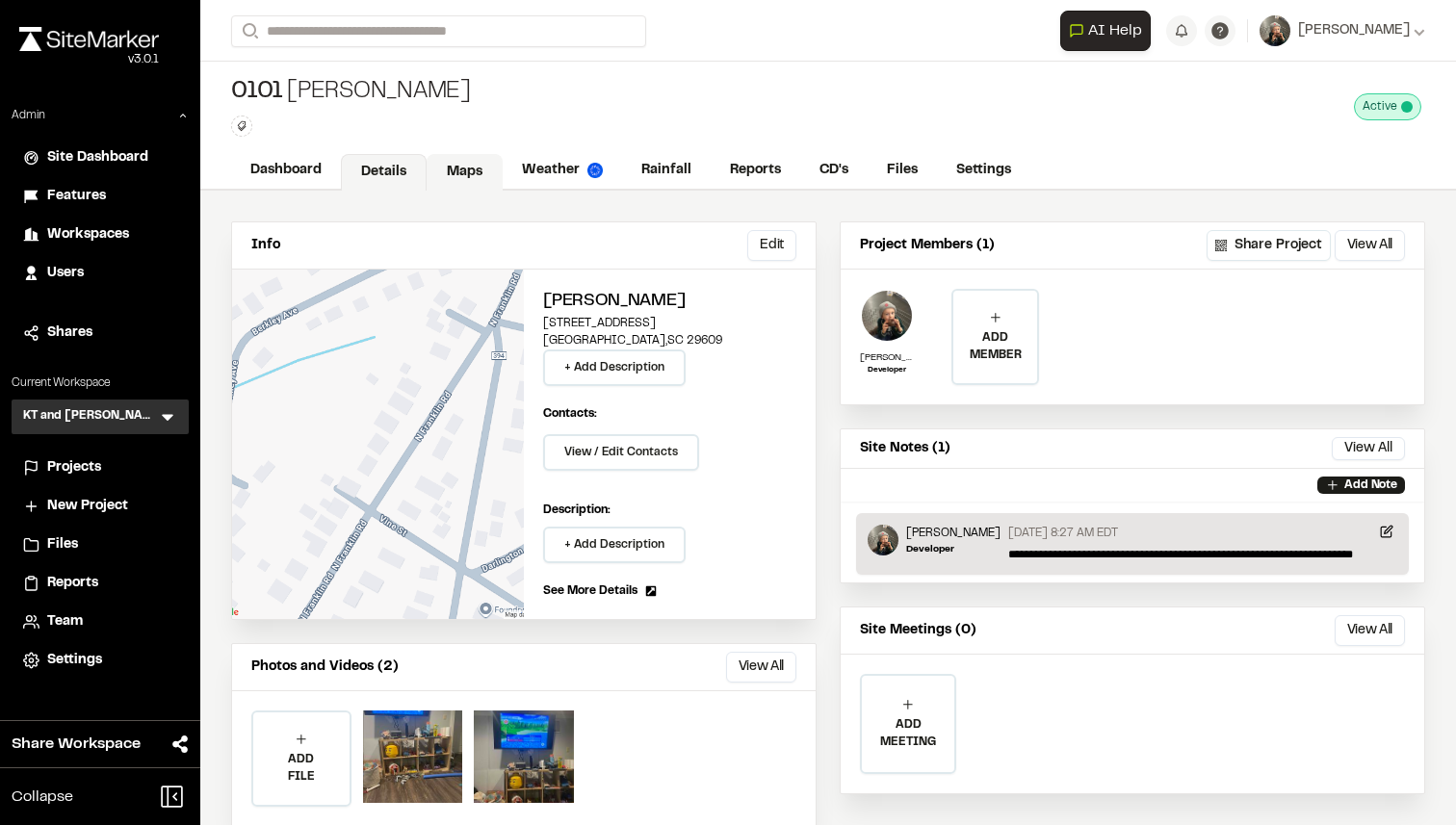
click at [478, 177] on link "Maps" at bounding box center [464, 172] width 76 height 37
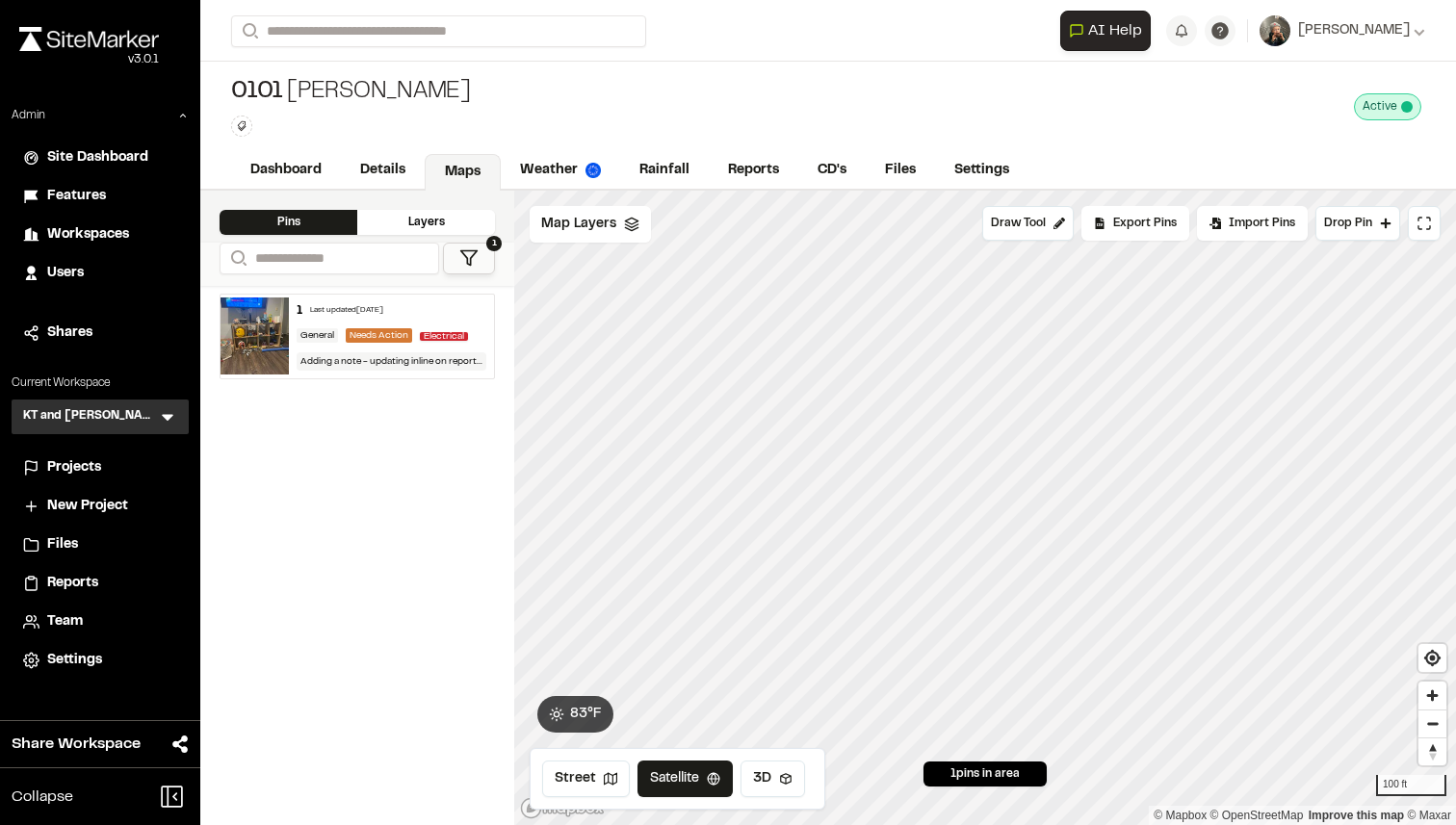
click at [255, 336] on img at bounding box center [255, 336] width 68 height 77
click at [90, 474] on span "Projects" at bounding box center [74, 467] width 54 height 21
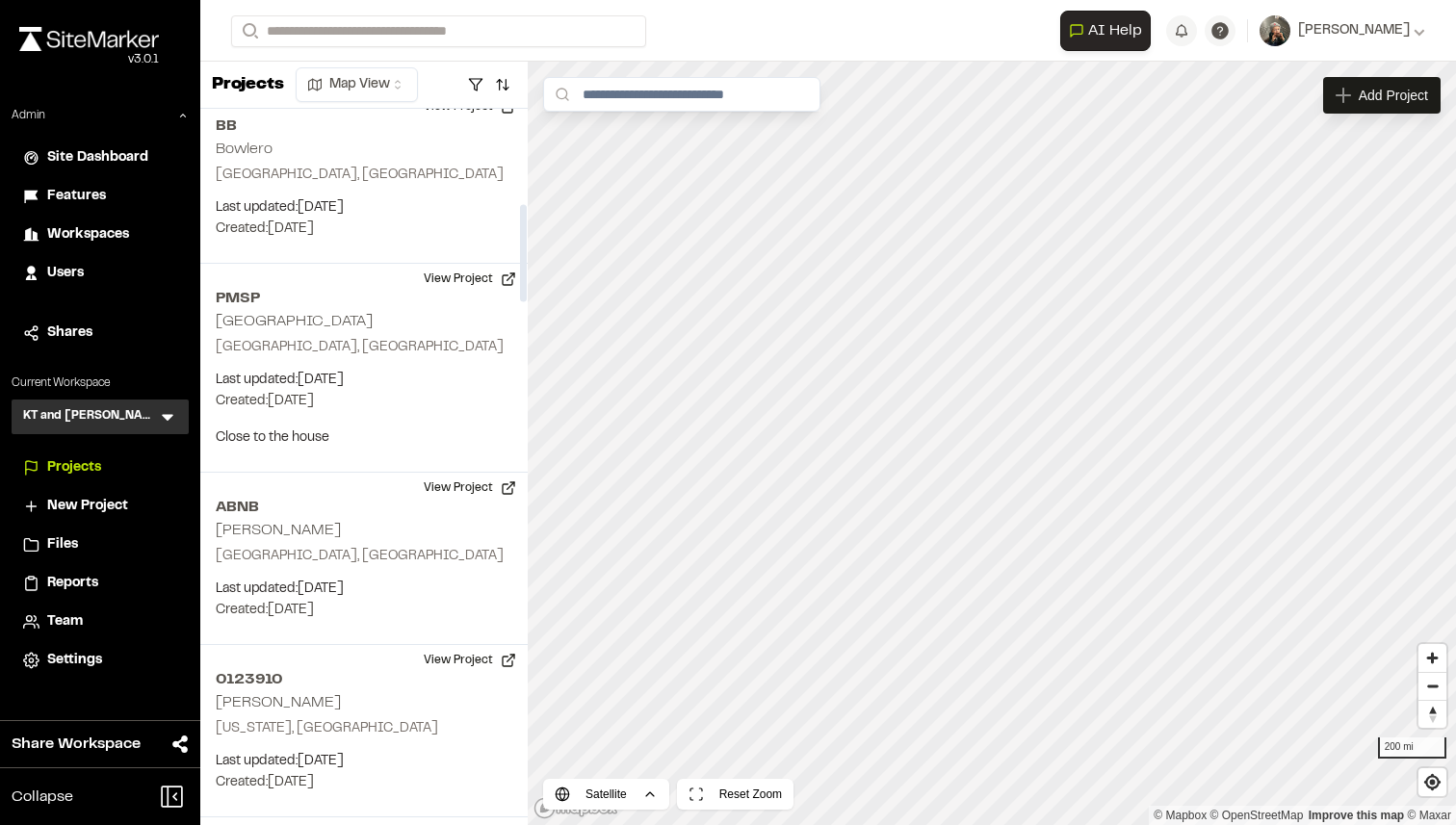
scroll to position [739, 0]
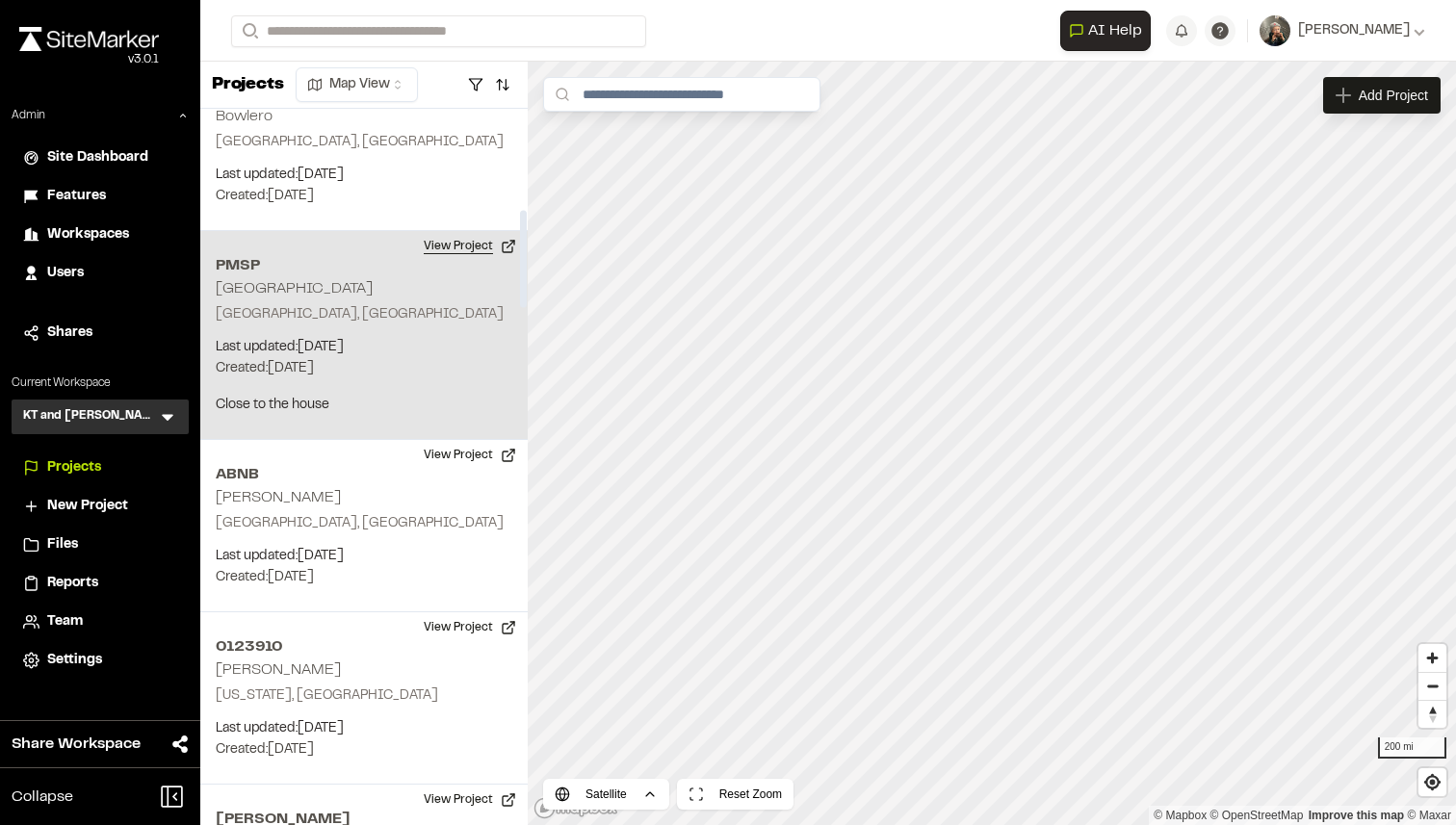
click at [472, 249] on button "View Project" at bounding box center [470, 246] width 116 height 31
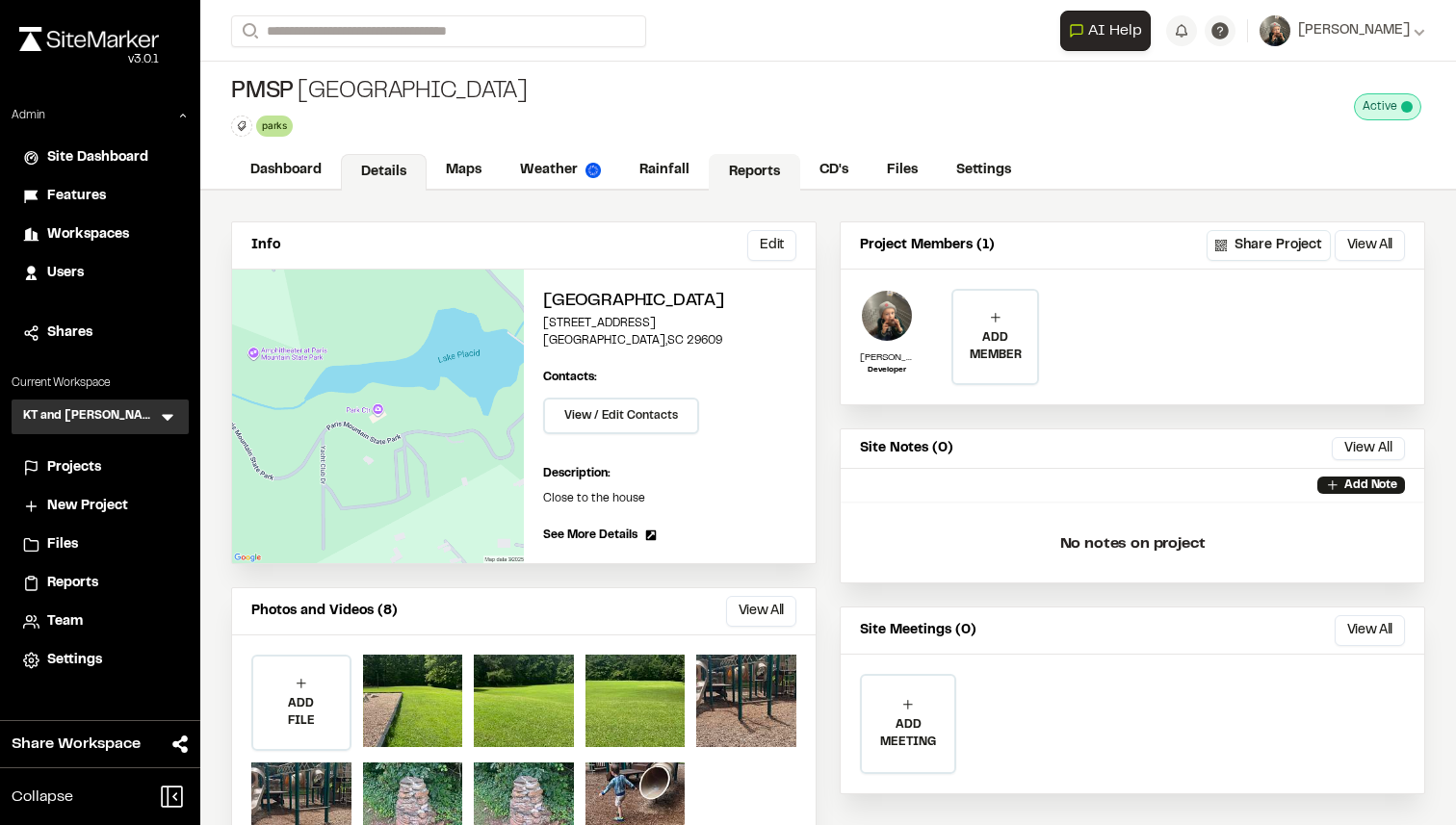
click at [754, 177] on link "Reports" at bounding box center [755, 172] width 92 height 37
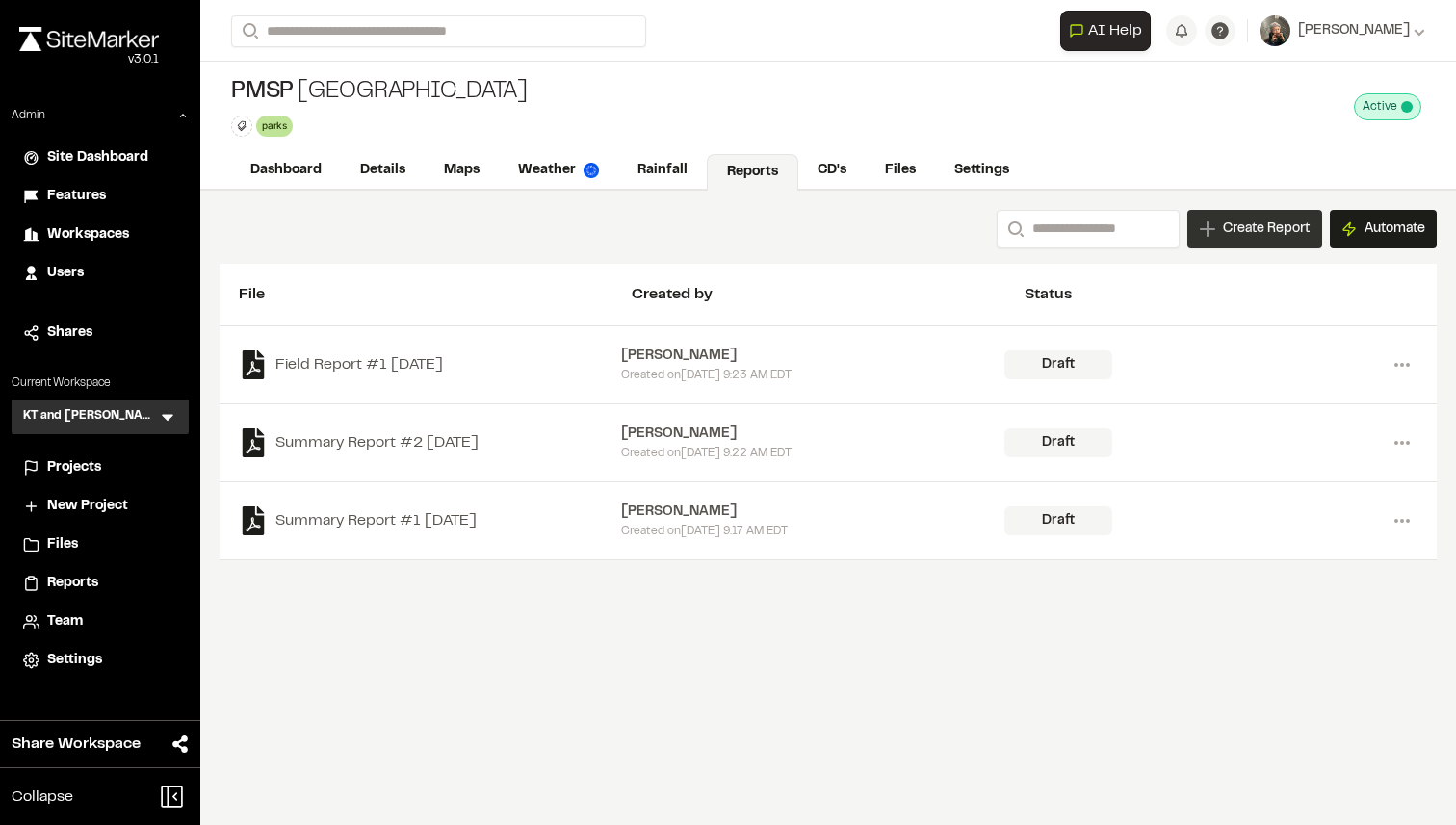
click at [1253, 234] on span "Create Report" at bounding box center [1265, 229] width 87 height 21
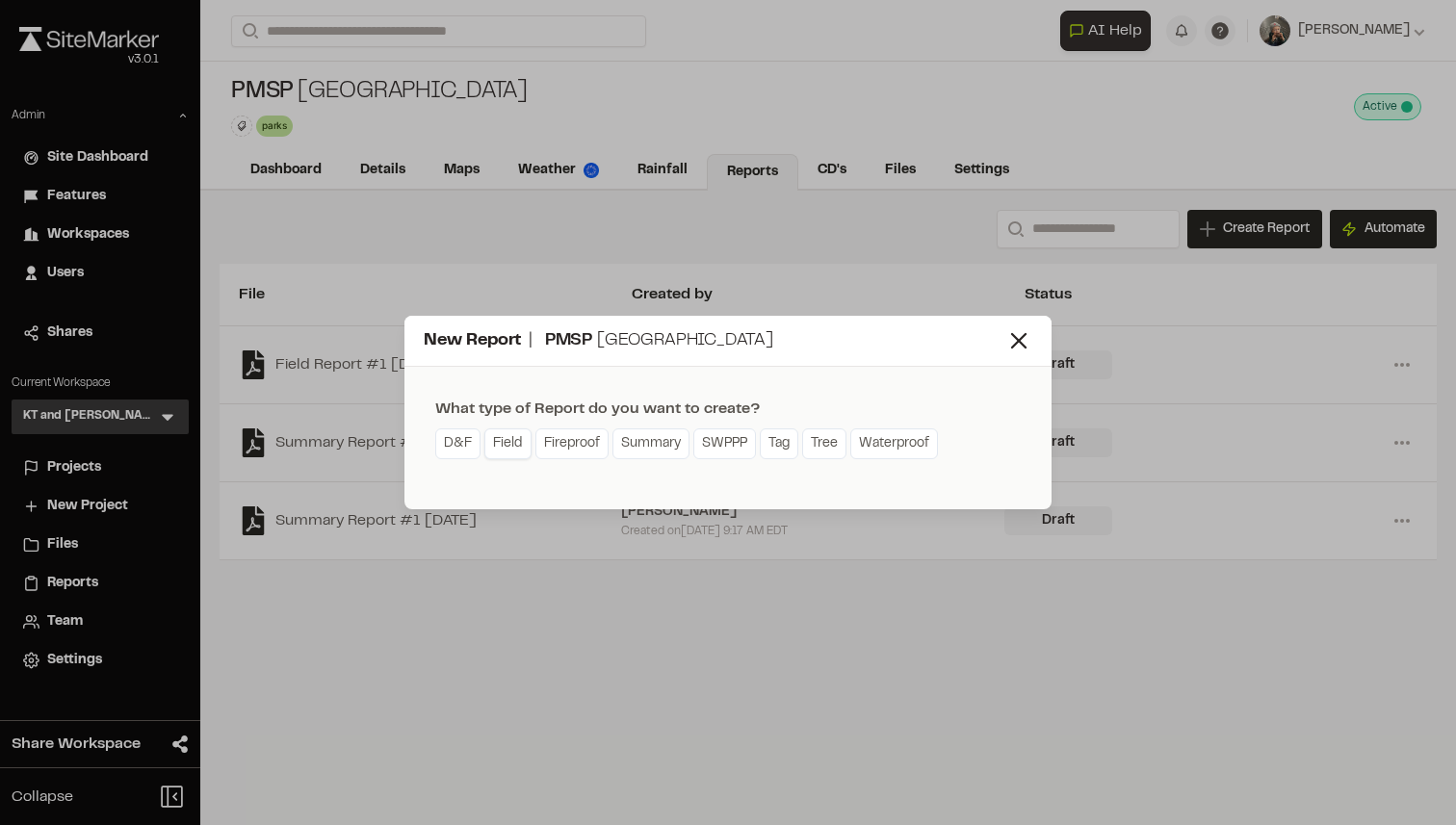
click at [499, 436] on link "Field" at bounding box center [507, 443] width 47 height 31
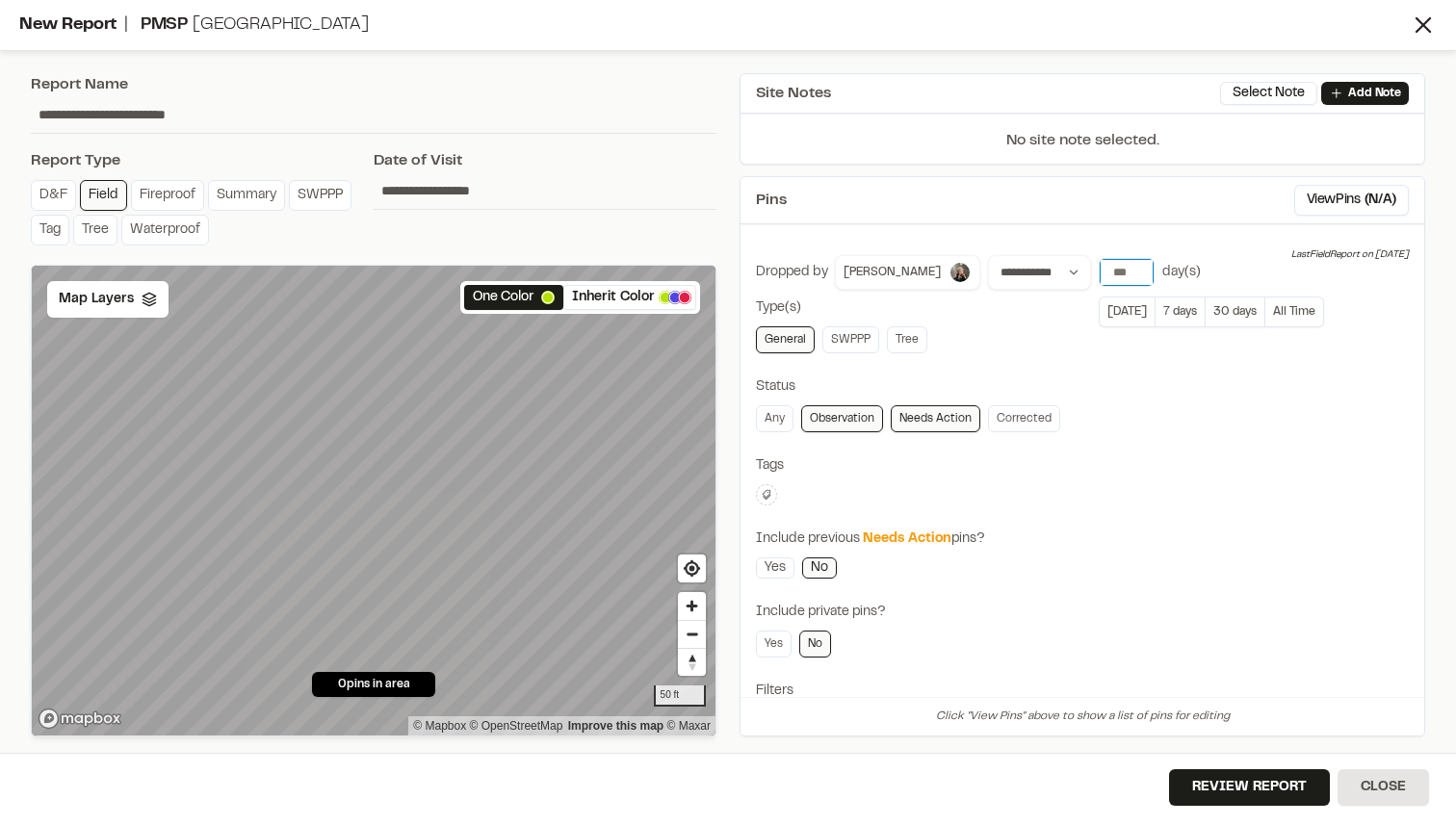
click at [1099, 274] on input "**" at bounding box center [1126, 272] width 54 height 27
click at [1265, 310] on button "All Time" at bounding box center [1294, 312] width 59 height 31
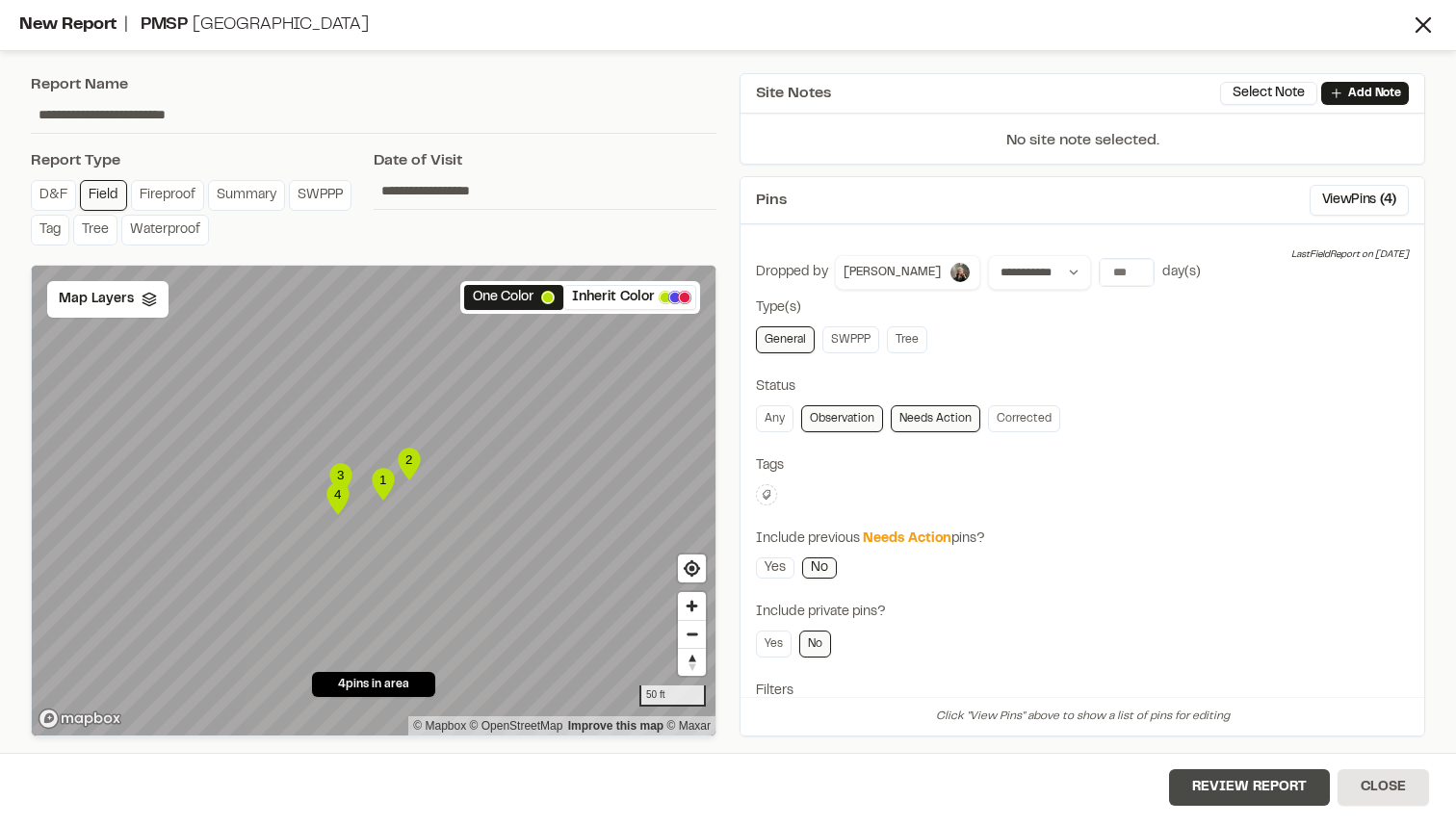
click at [1218, 777] on button "Review Report" at bounding box center [1248, 787] width 161 height 37
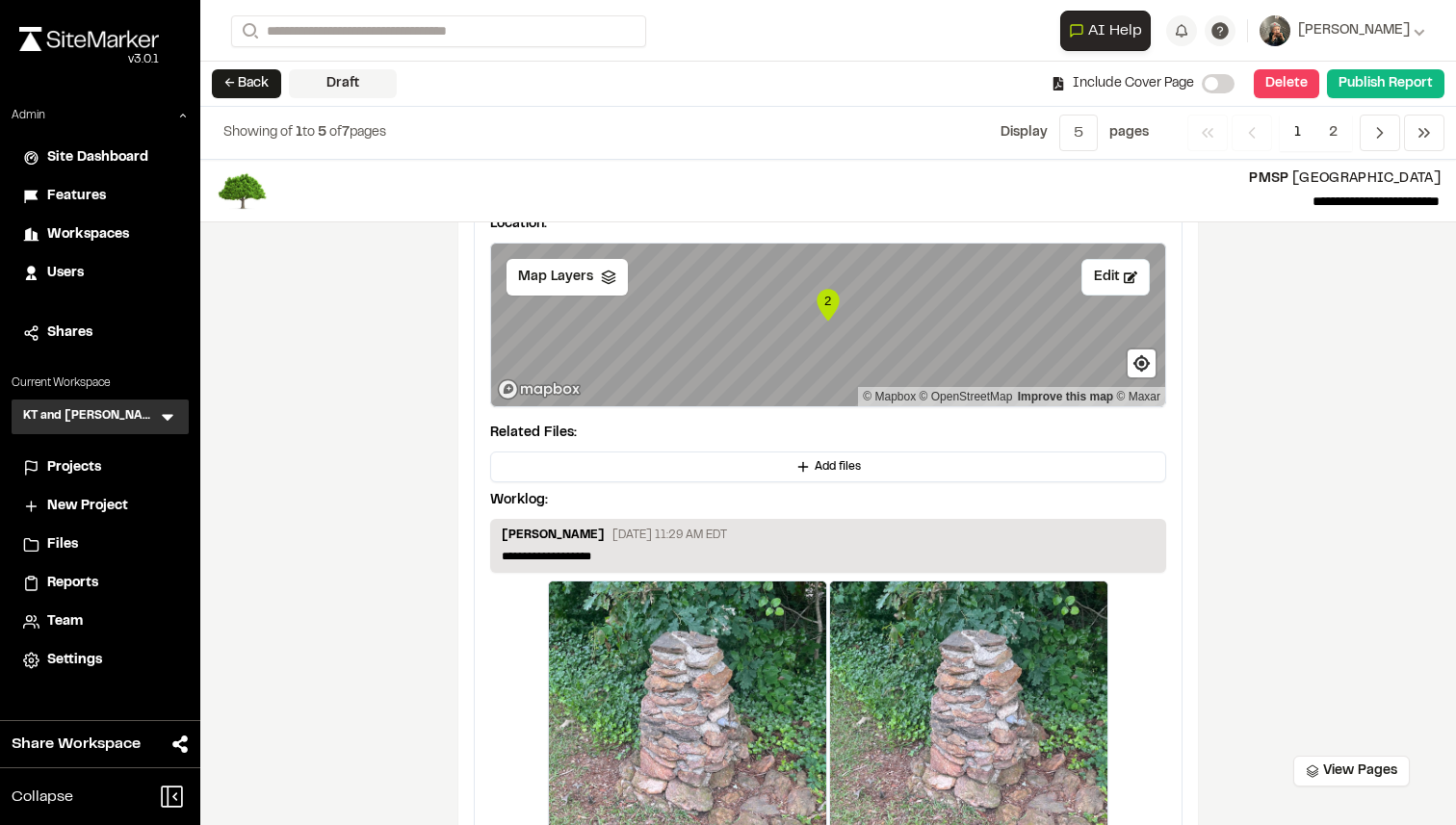
scroll to position [2798, 0]
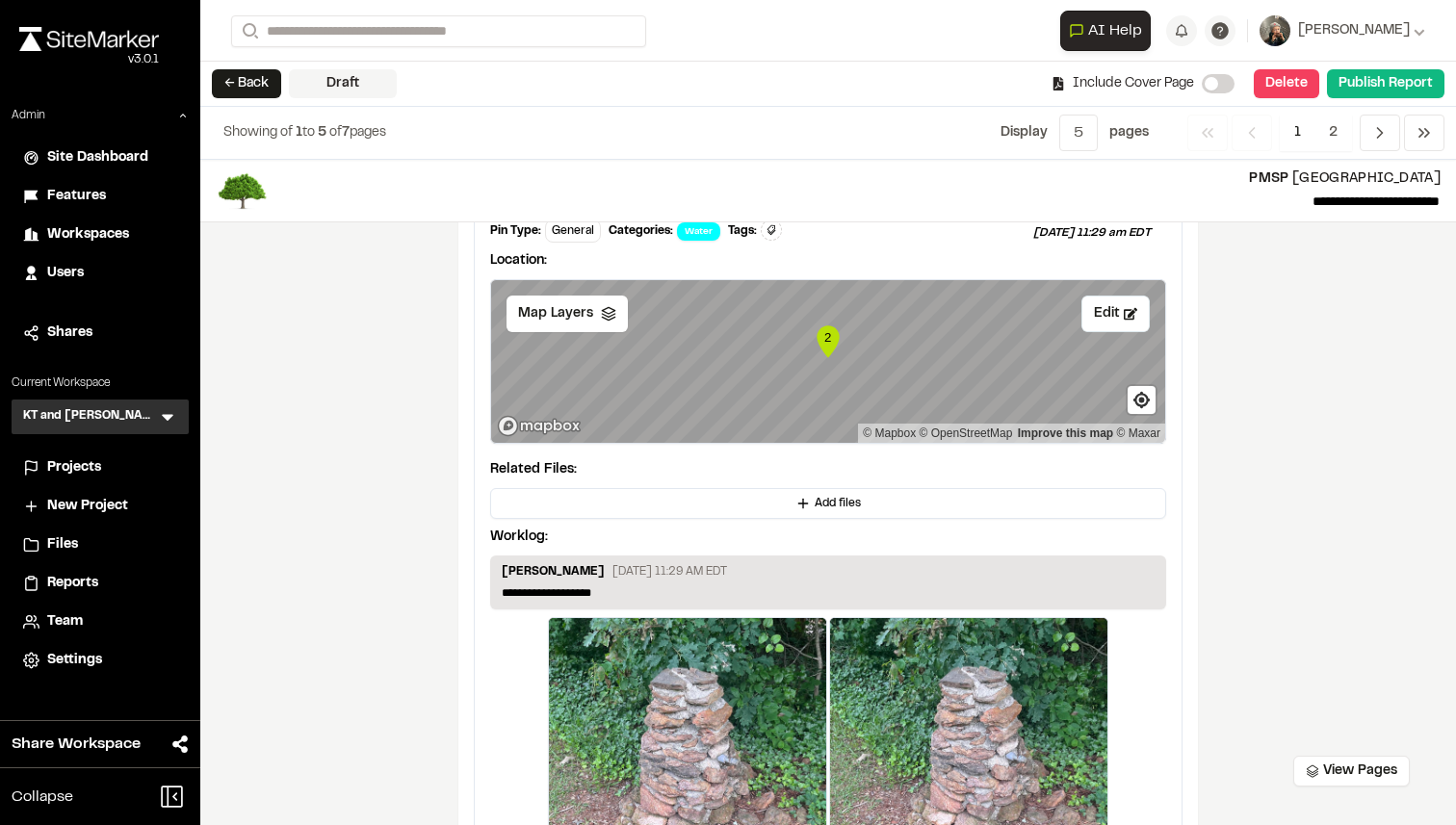
click at [831, 351] on icon "Map marker" at bounding box center [828, 343] width 22 height 32
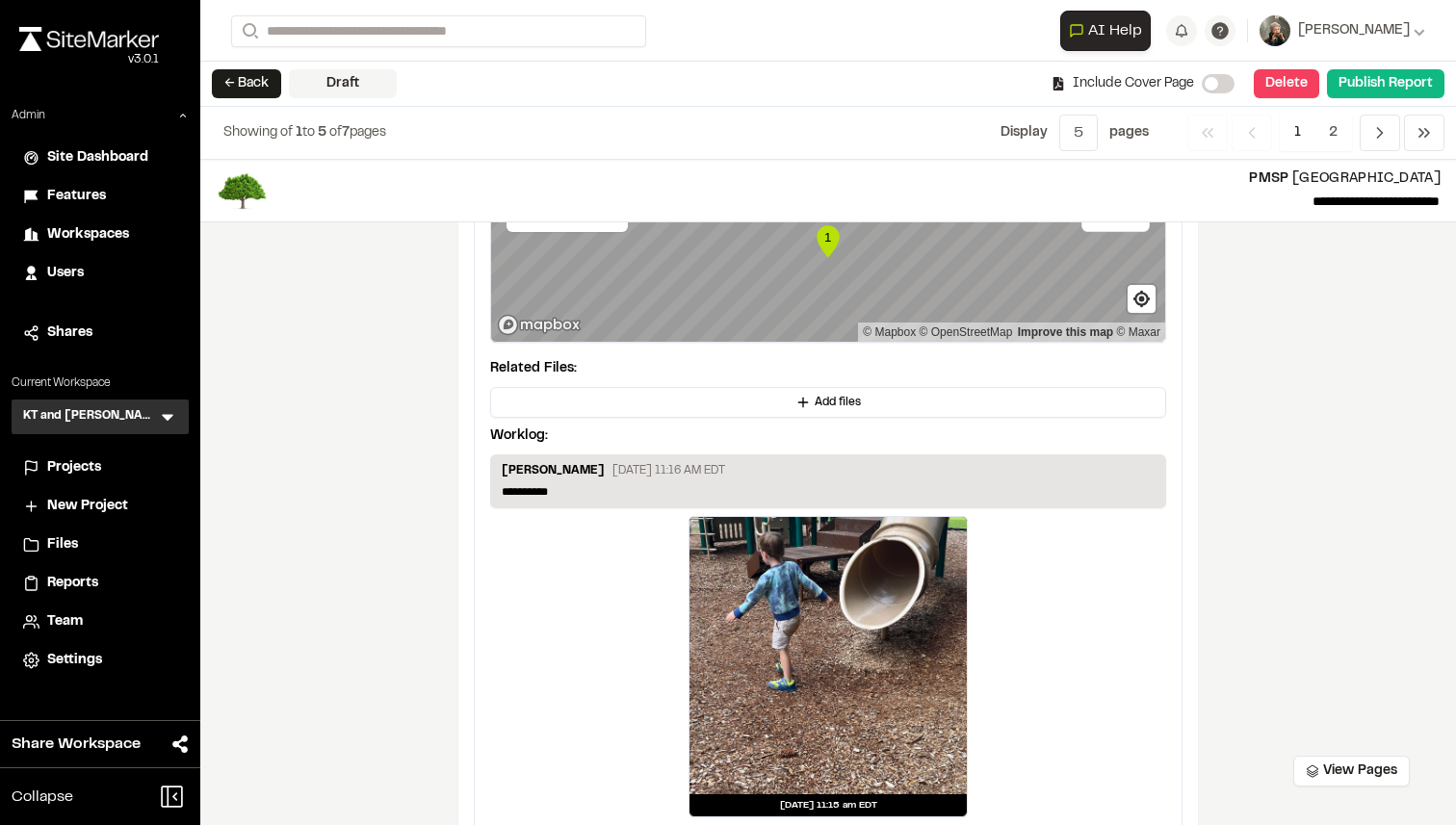
scroll to position [2069, 0]
click at [870, 610] on div at bounding box center [828, 657] width 278 height 278
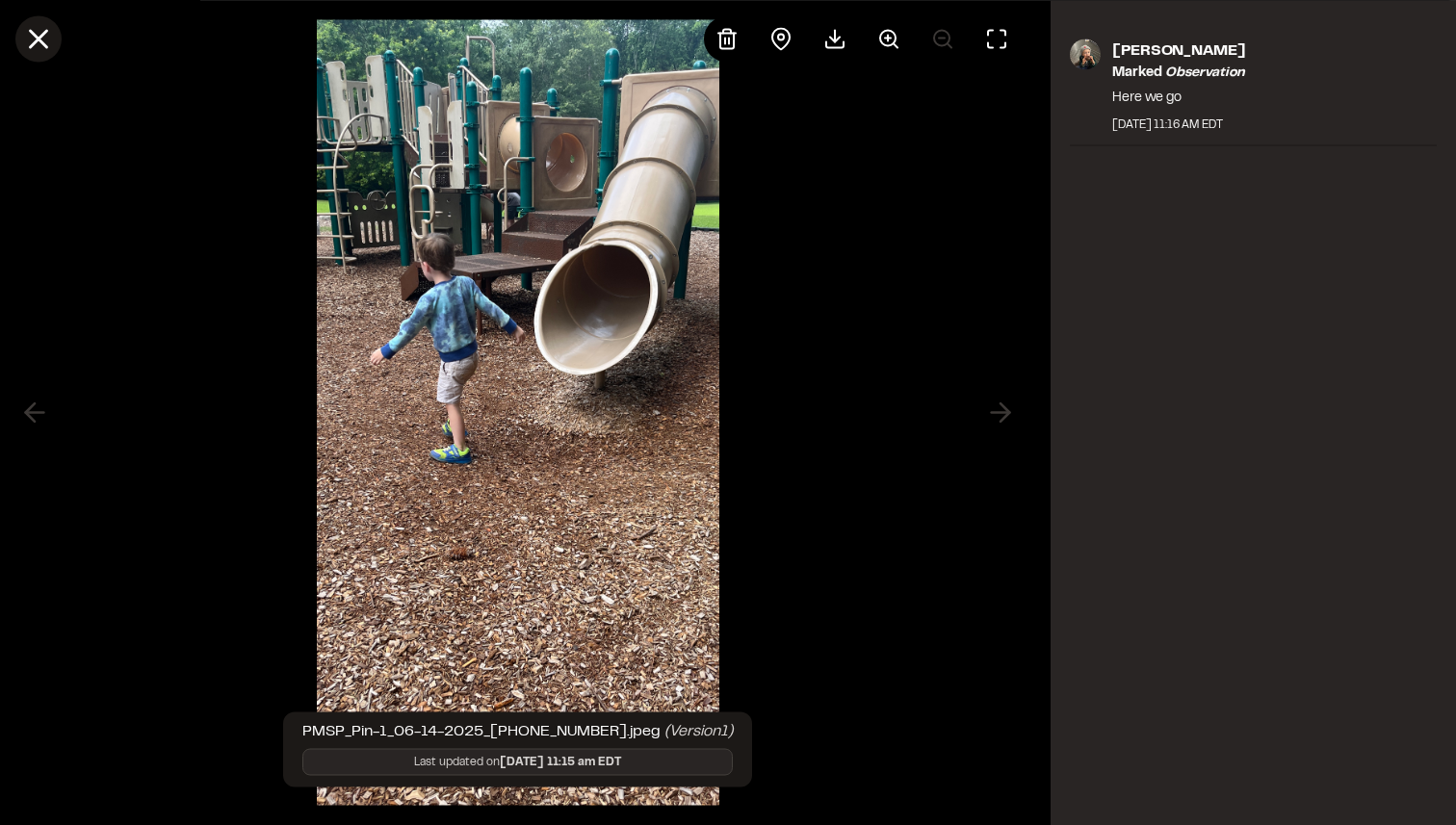
click at [38, 40] on line at bounding box center [39, 39] width 16 height 16
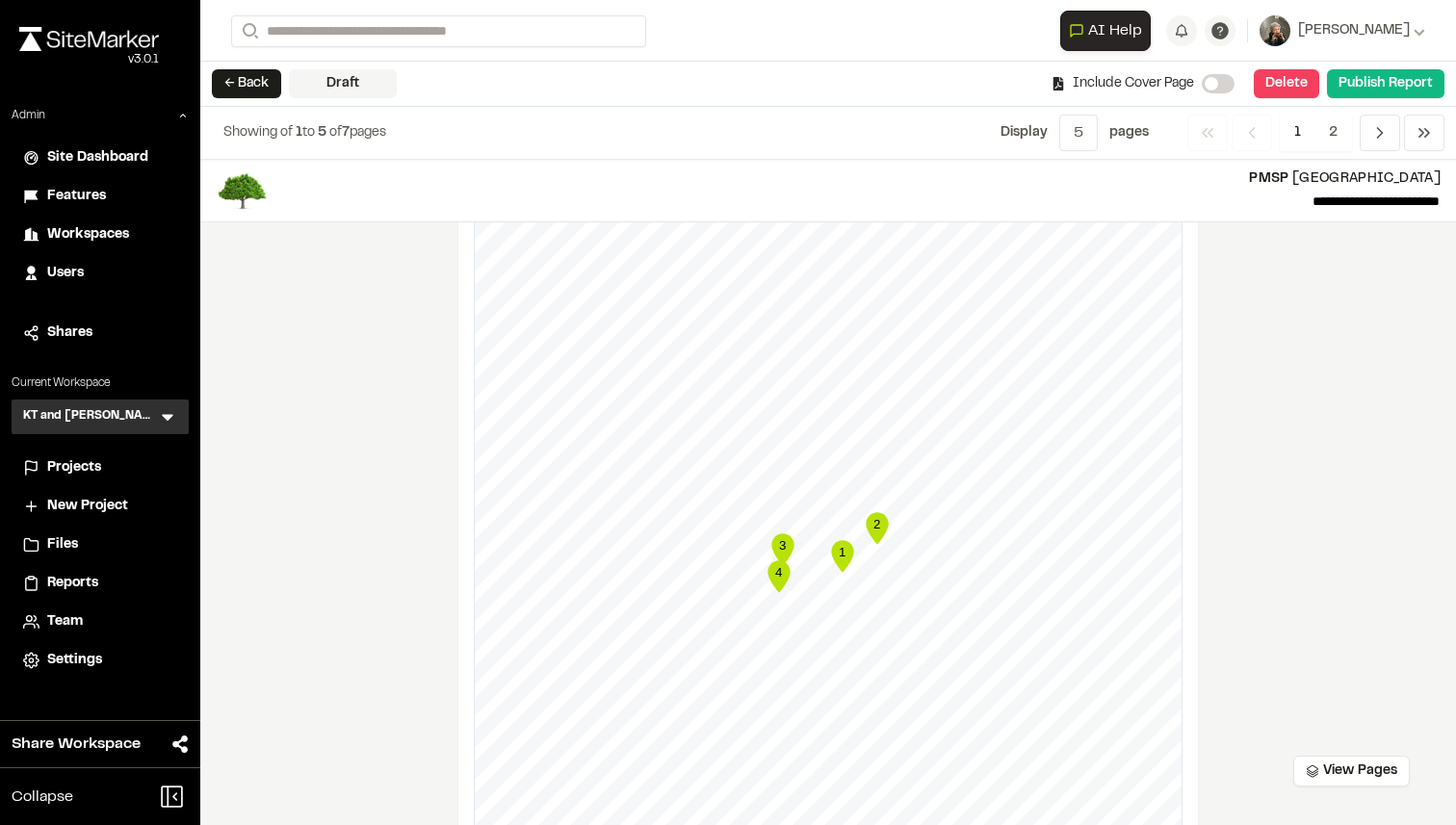
scroll to position [1036, 0]
click at [883, 544] on icon "Map marker" at bounding box center [877, 543] width 22 height 32
click at [784, 561] on text "3" at bounding box center [782, 560] width 7 height 14
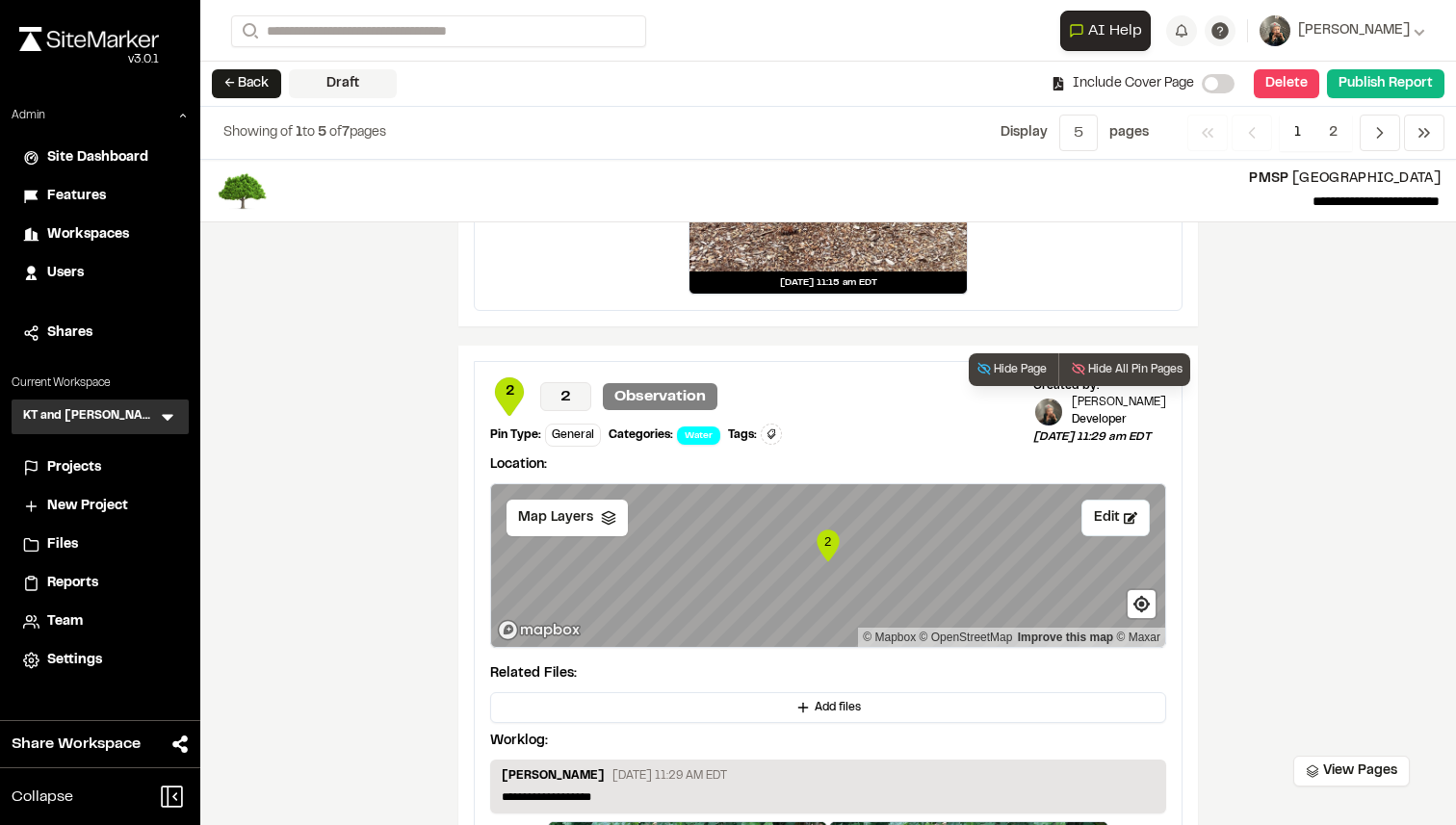
scroll to position [2465, 0]
